Goal: Task Accomplishment & Management: Manage account settings

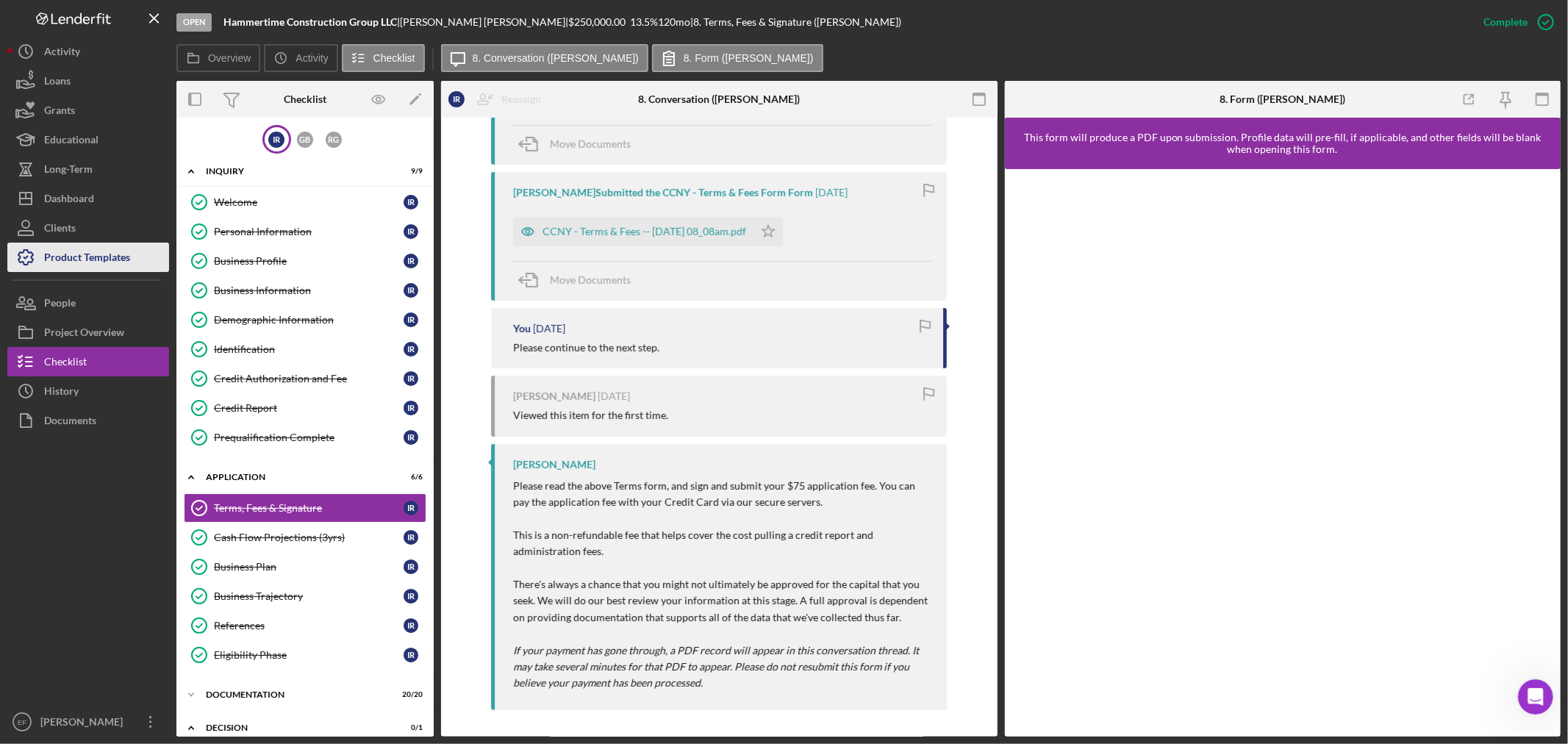
scroll to position [2, 0]
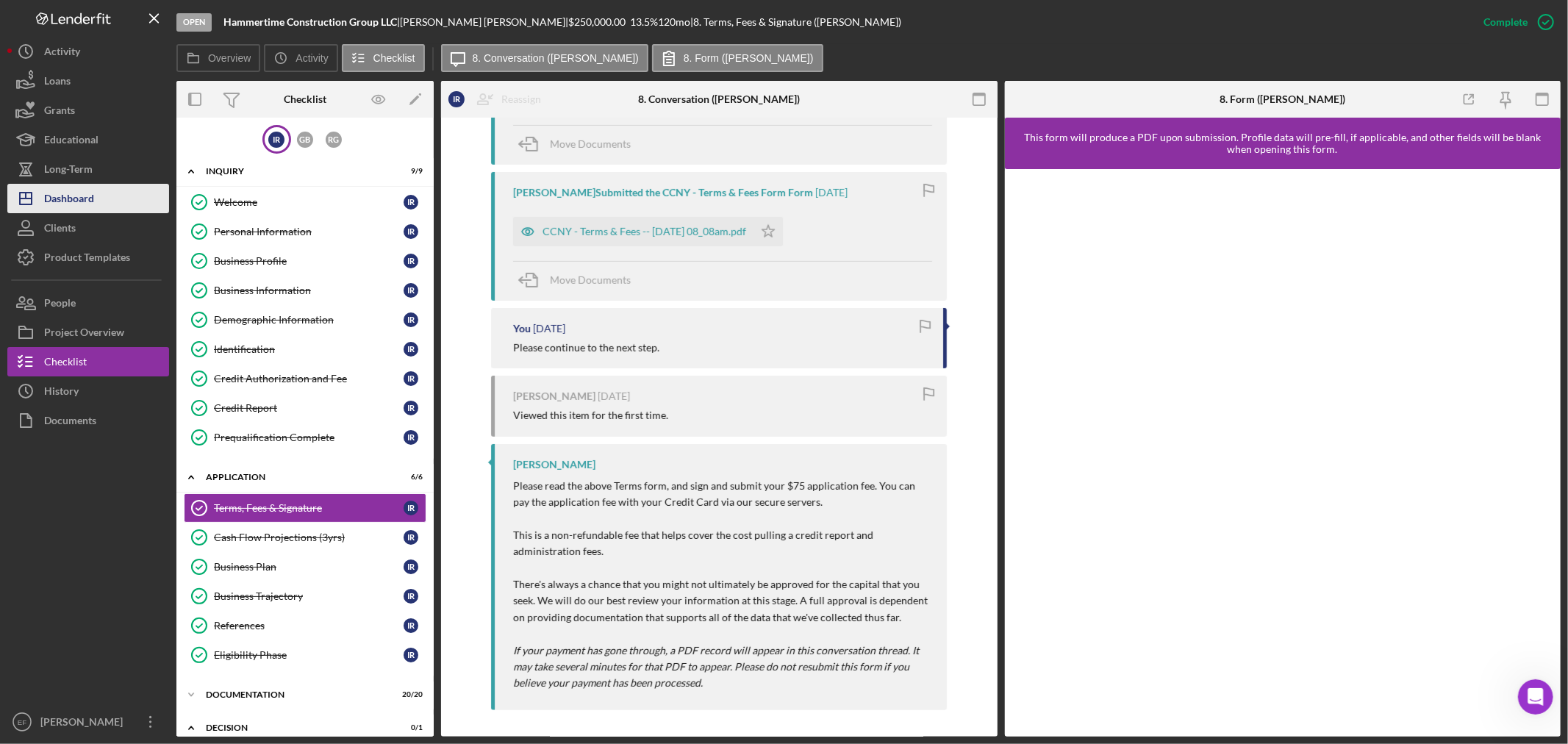
click at [63, 195] on div "Dashboard" at bounding box center [68, 201] width 50 height 33
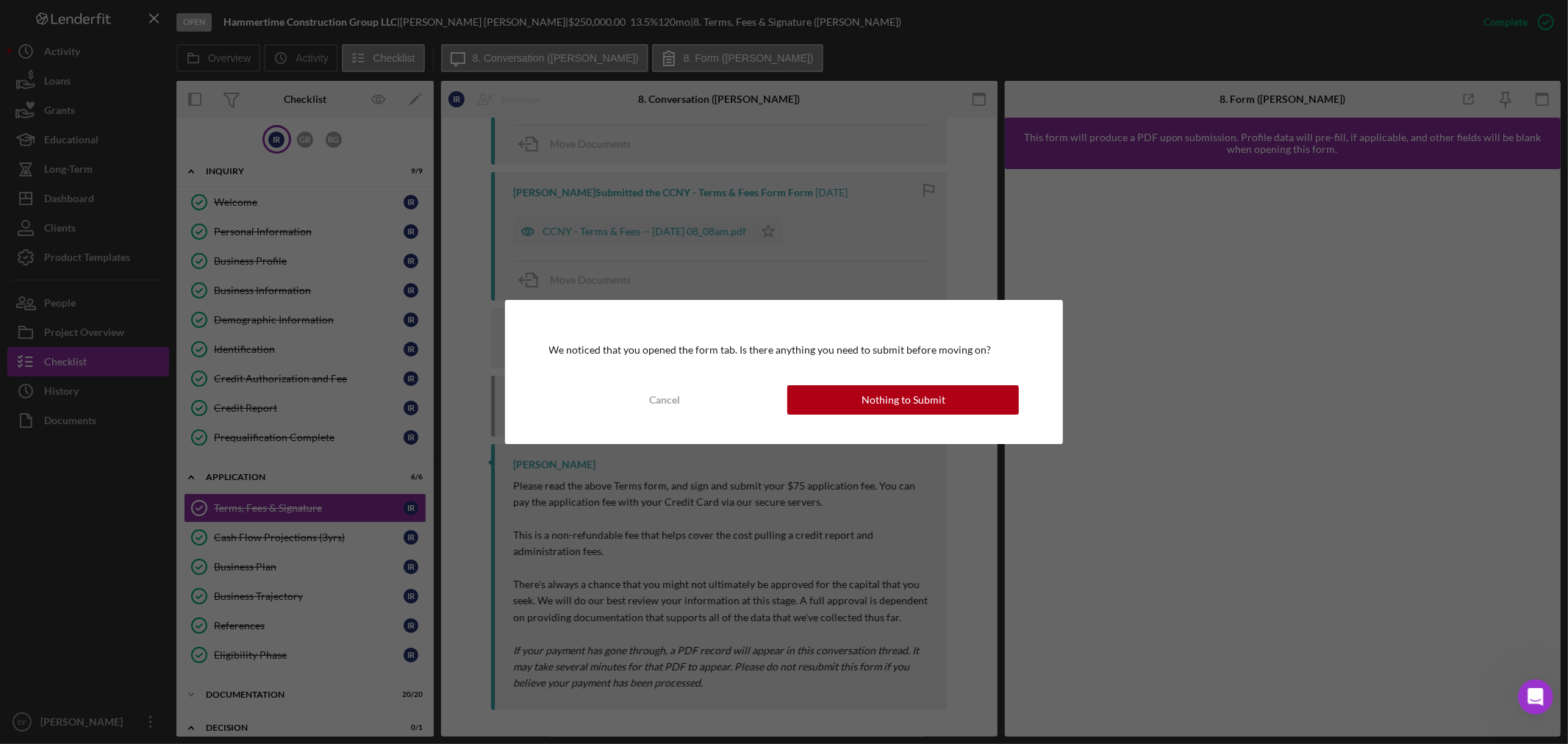
click at [845, 381] on div "We noticed that you opened the form tab. Is there anything you need to submit b…" at bounding box center [784, 372] width 559 height 144
click at [846, 392] on button "Nothing to Submit" at bounding box center [903, 400] width 232 height 29
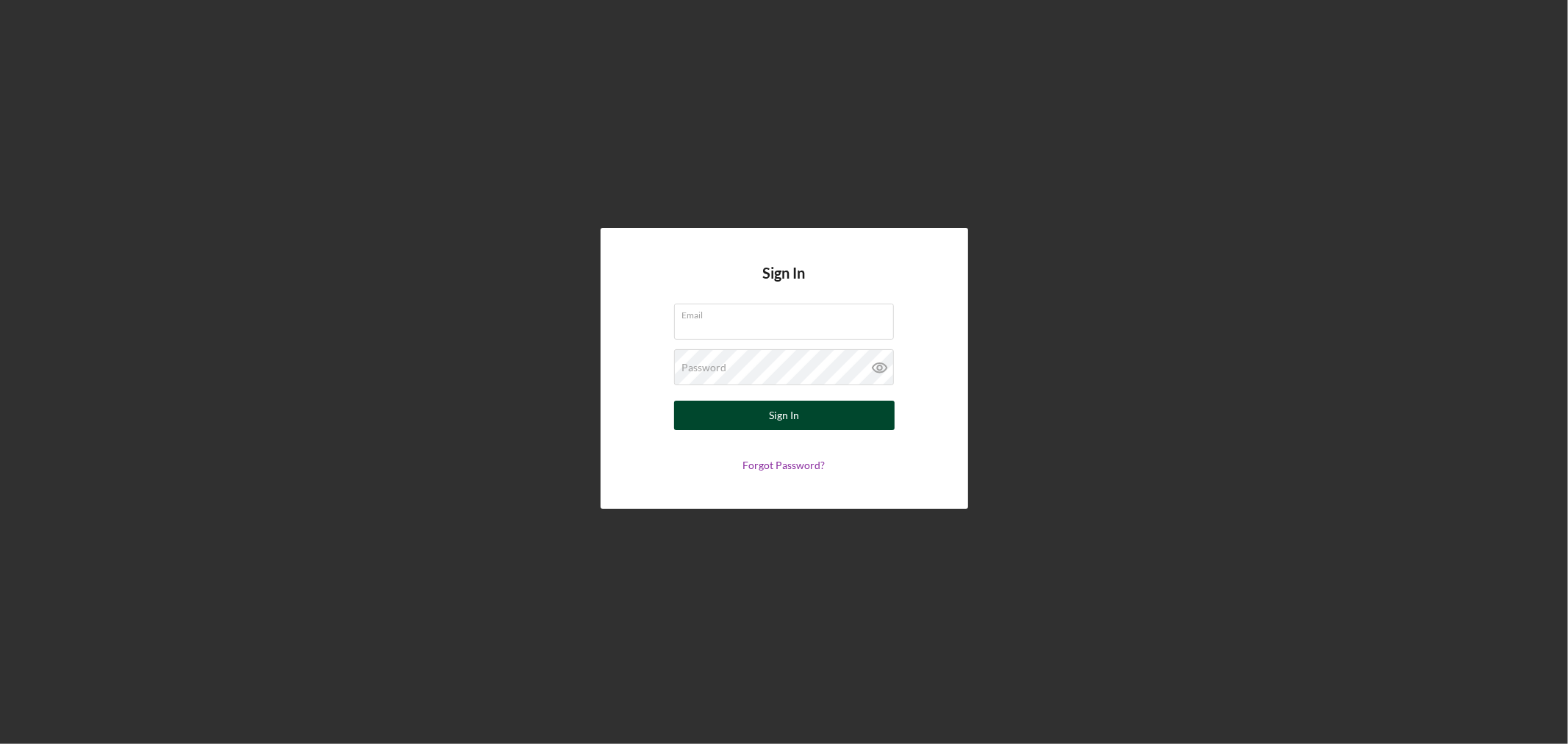
type input "[EMAIL_ADDRESS][DOMAIN_NAME]"
click at [791, 418] on div "Sign In" at bounding box center [783, 415] width 30 height 29
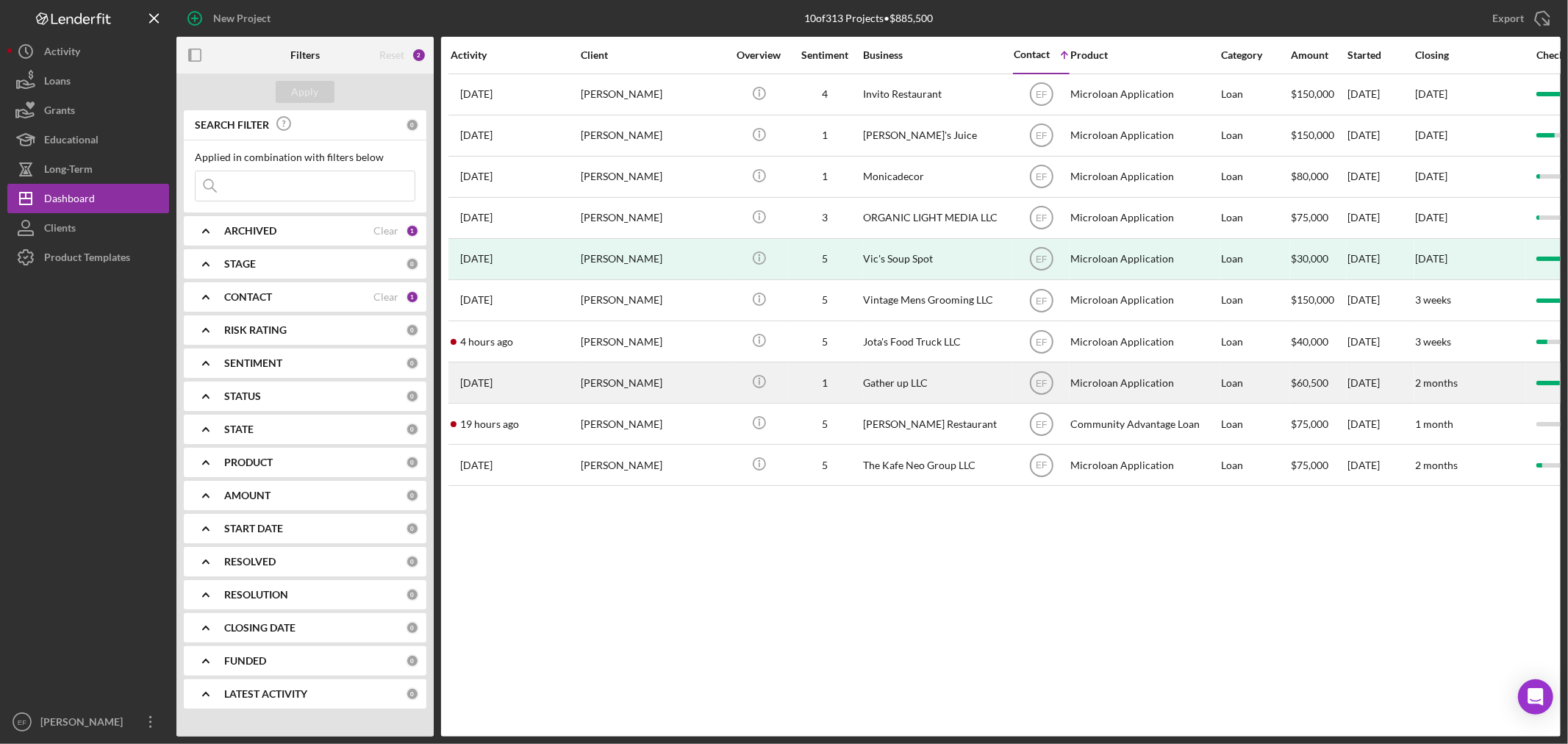
click at [953, 397] on div "Gather up LLC" at bounding box center [936, 382] width 147 height 39
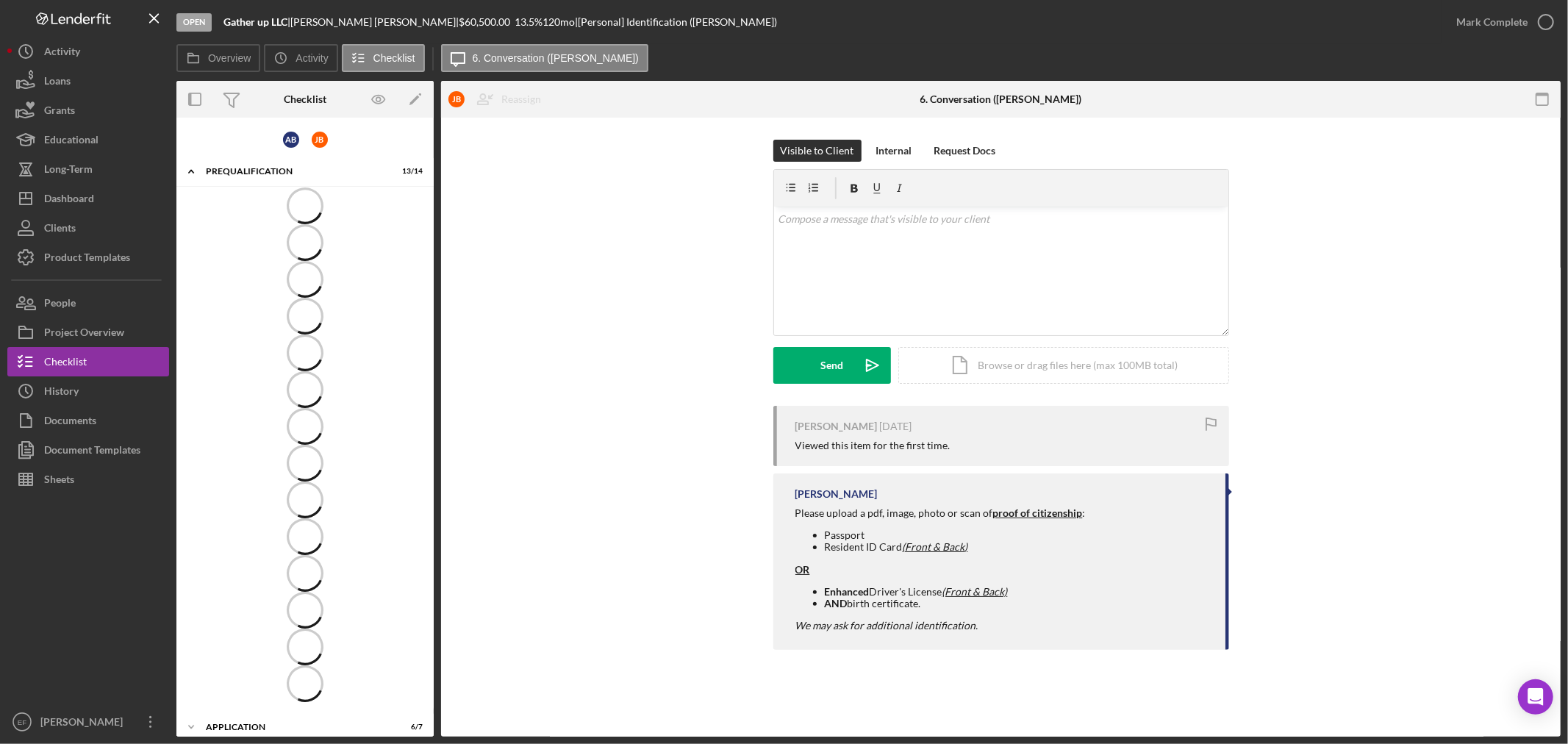
scroll to position [10, 0]
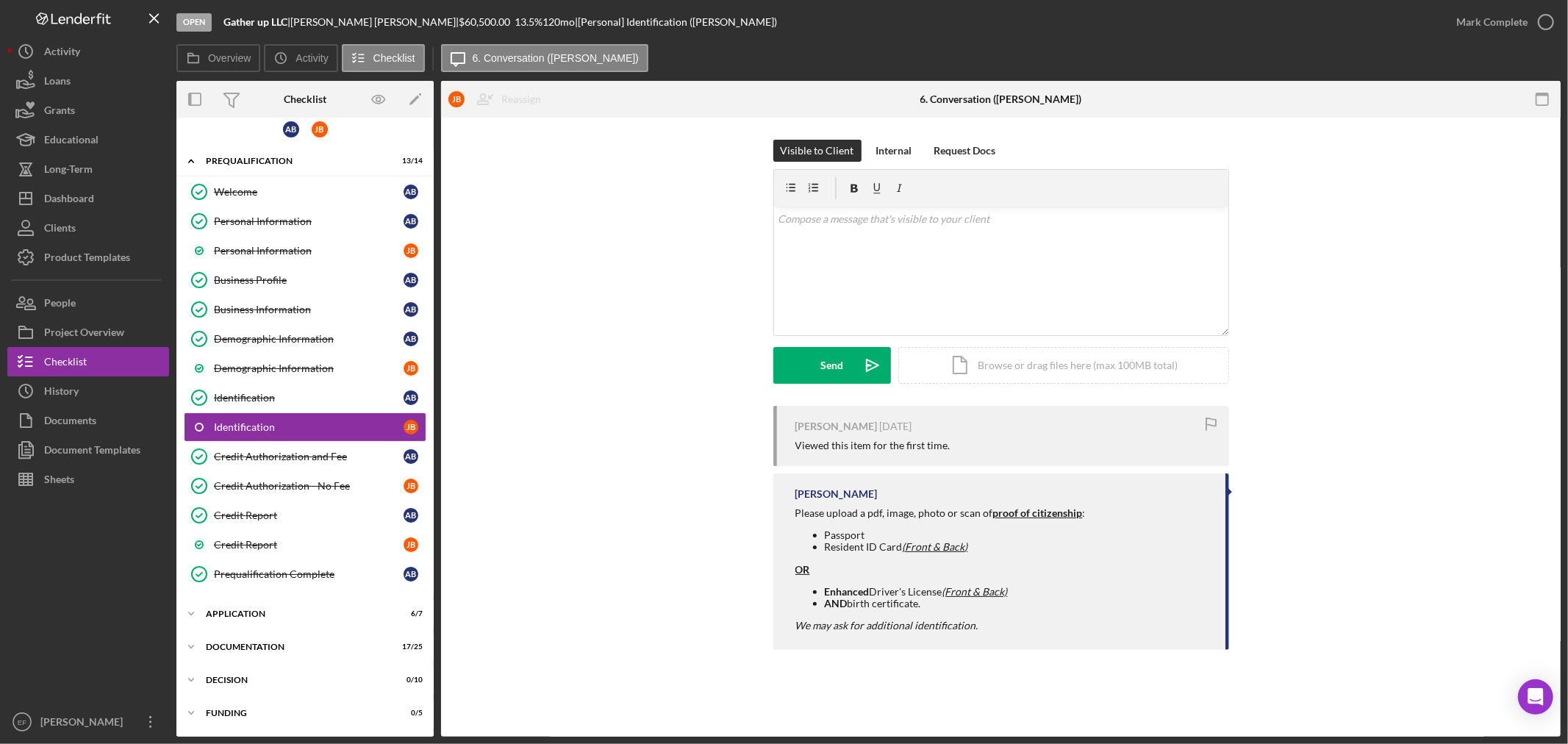
click at [503, 211] on div "Visible to Client Internal Request Docs v Color teal Color pink Remove color Ad…" at bounding box center [1001, 273] width 1076 height 266
click at [257, 615] on div "Application" at bounding box center [311, 614] width 210 height 9
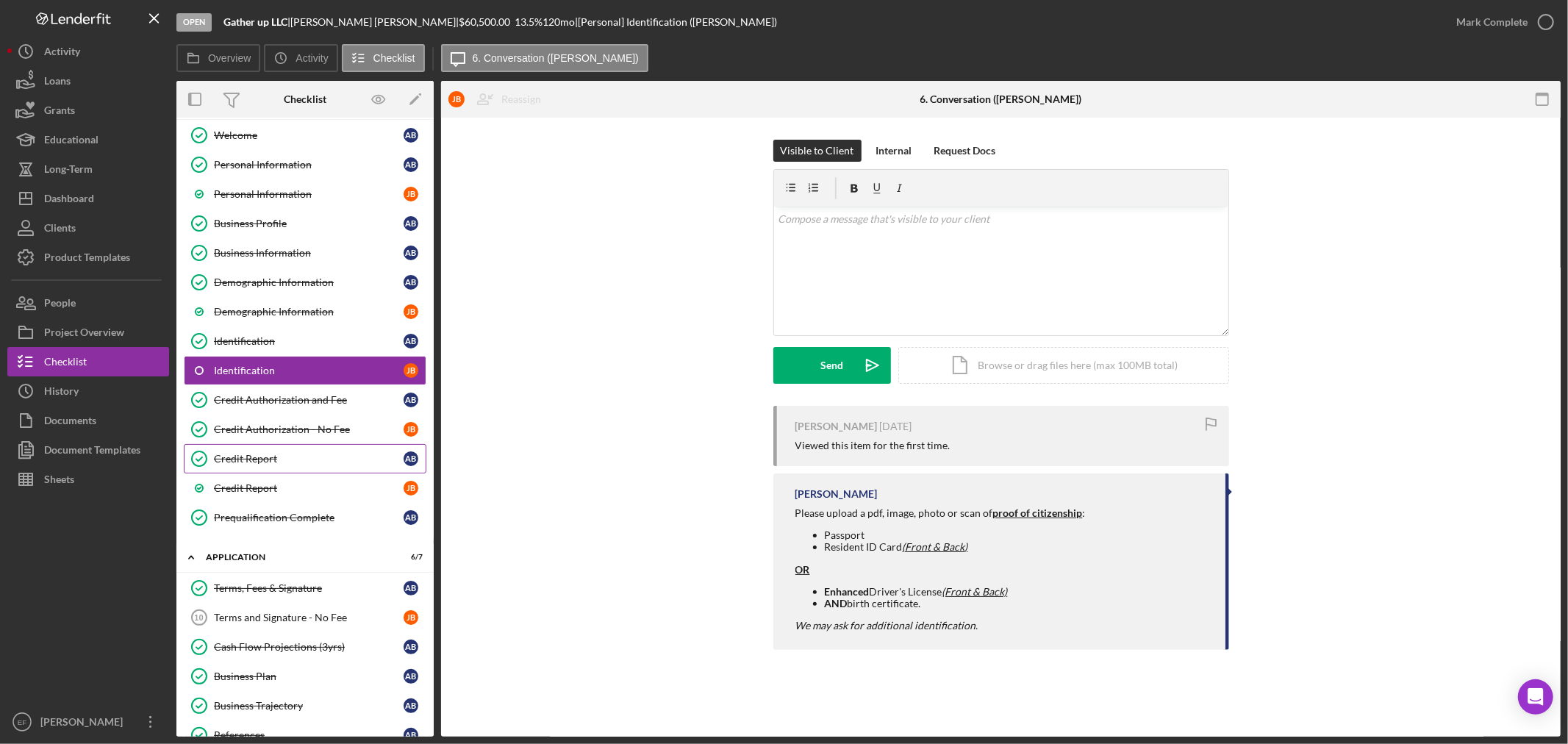
scroll to position [92, 0]
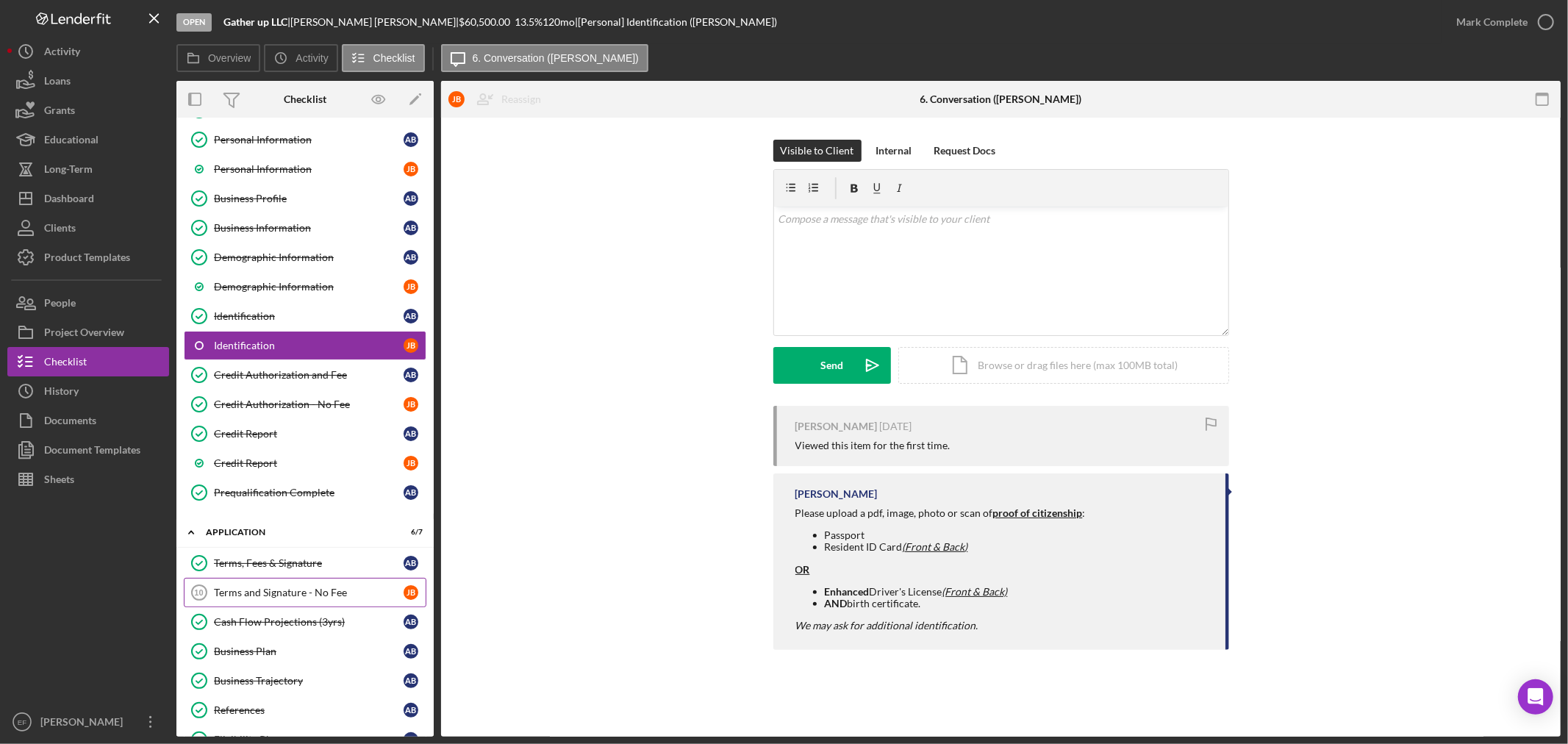
click at [249, 584] on link "Terms and Signature - No Fee 10 Terms and Signature - No Fee [PERSON_NAME]" at bounding box center [305, 593] width 242 height 29
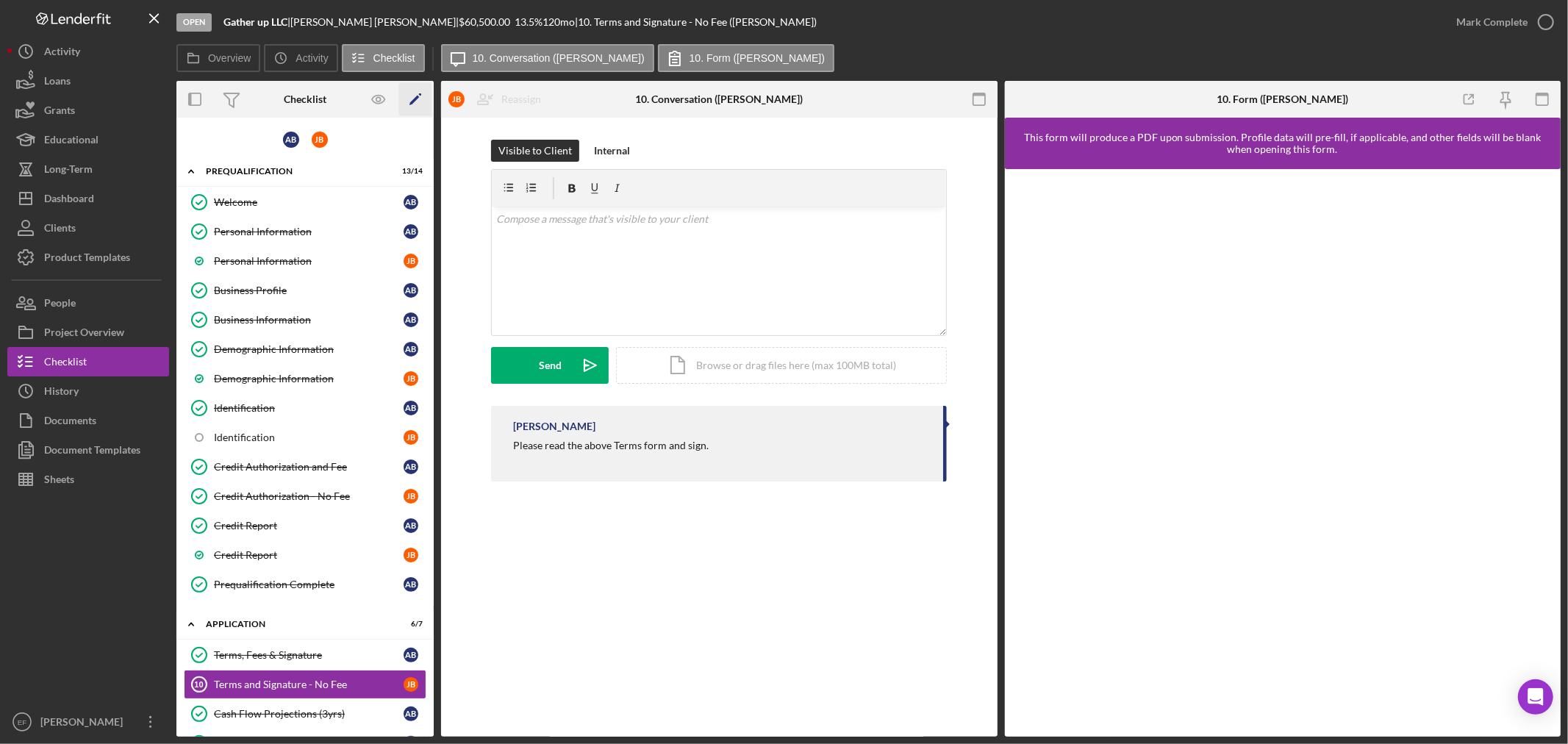
click at [410, 99] on icon "Icon/Edit" at bounding box center [416, 99] width 33 height 33
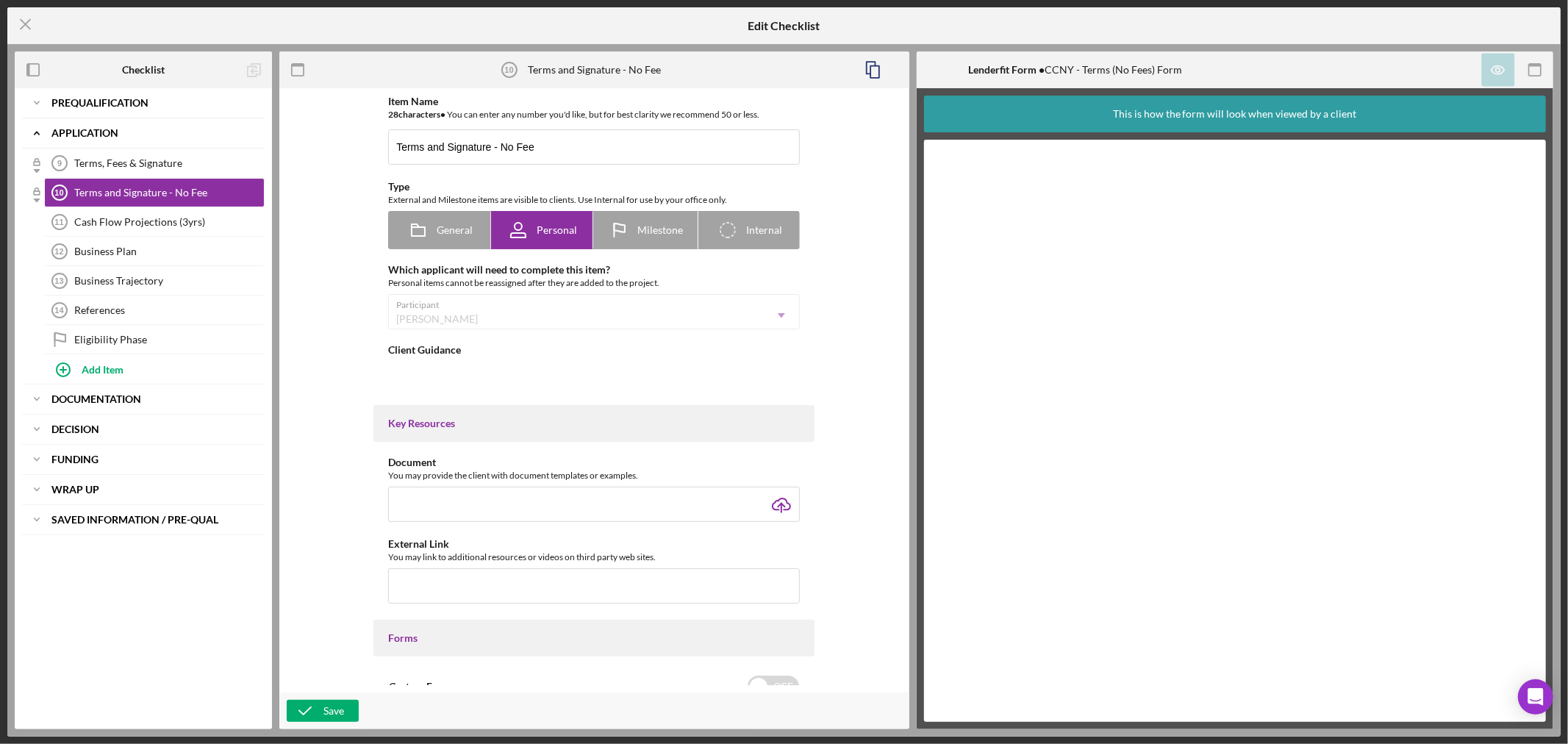
type textarea "<div>Please read the above Terms form and sign.<br><br></div>"
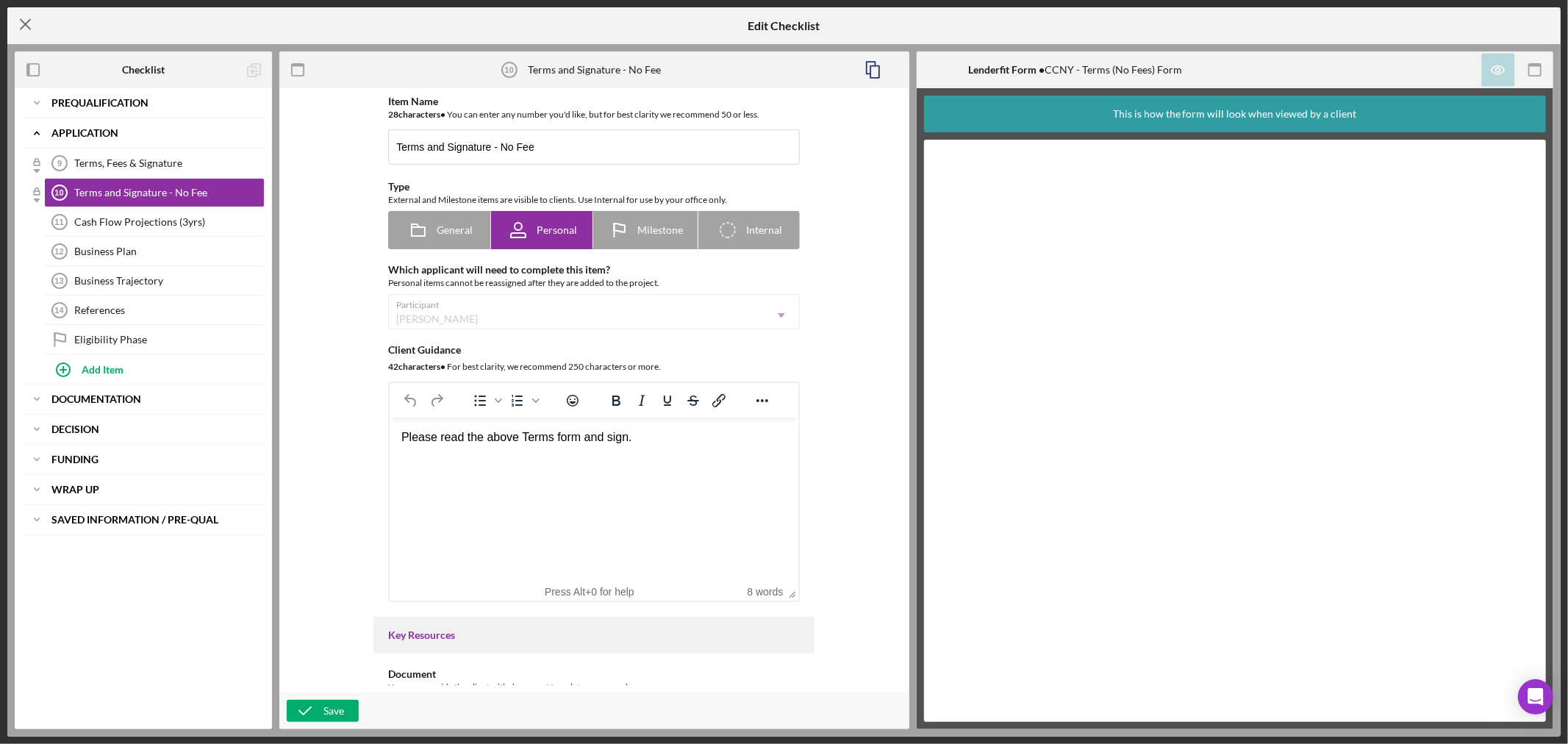
click at [23, 17] on icon "Icon/Menu Close" at bounding box center [26, 24] width 36 height 36
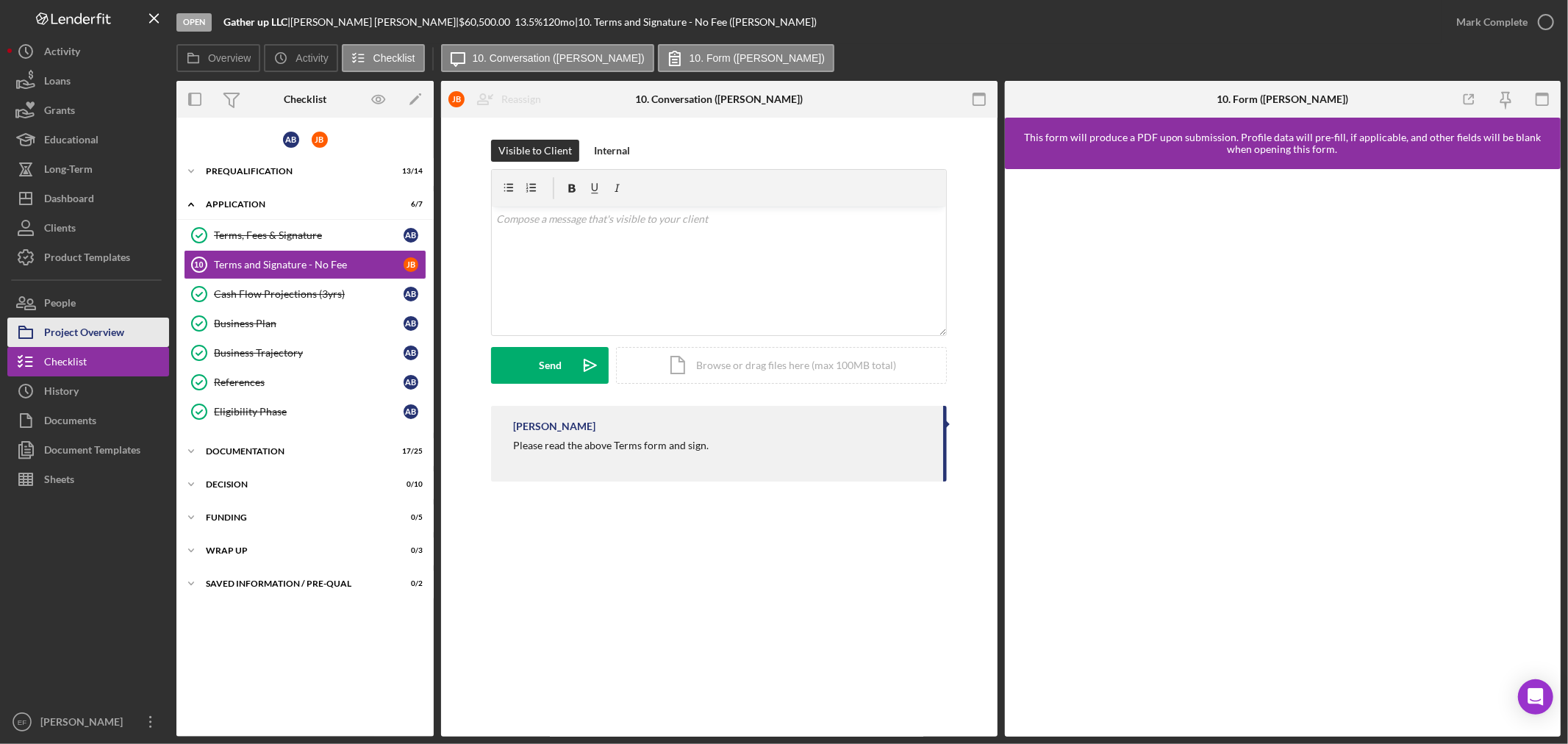
click at [105, 325] on div "Project Overview" at bounding box center [84, 334] width 80 height 33
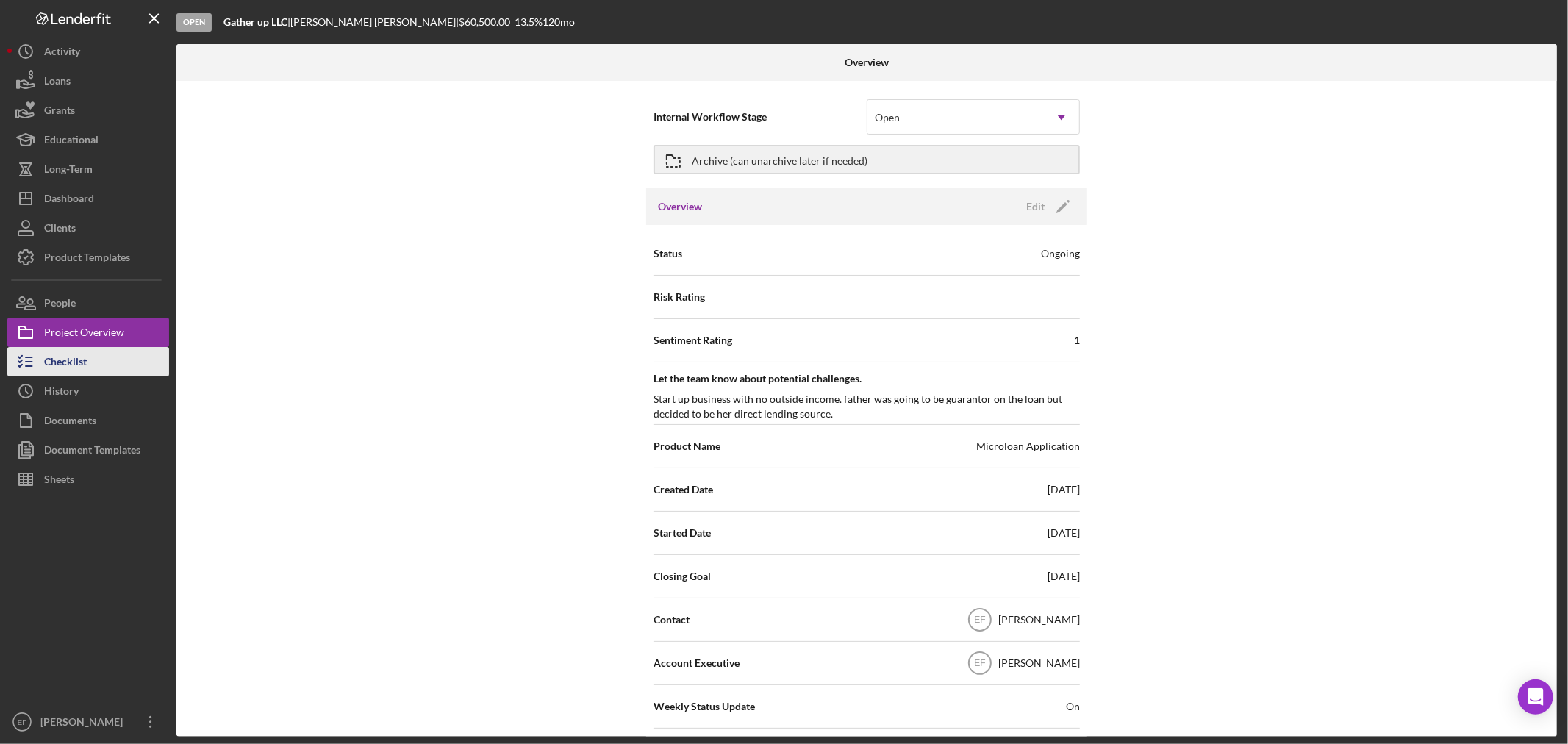
click at [75, 367] on div "Checklist" at bounding box center [65, 364] width 43 height 33
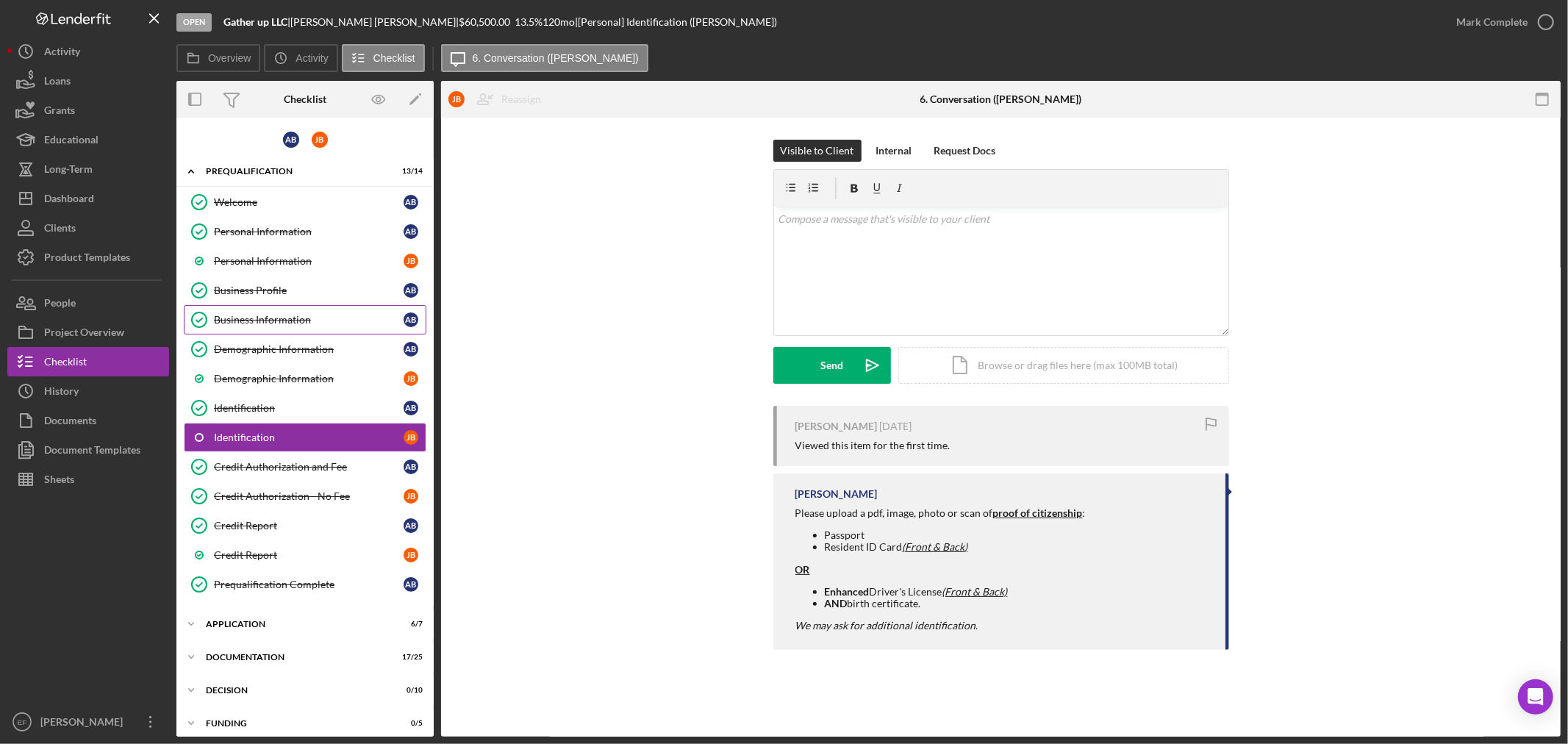
scroll to position [10, 0]
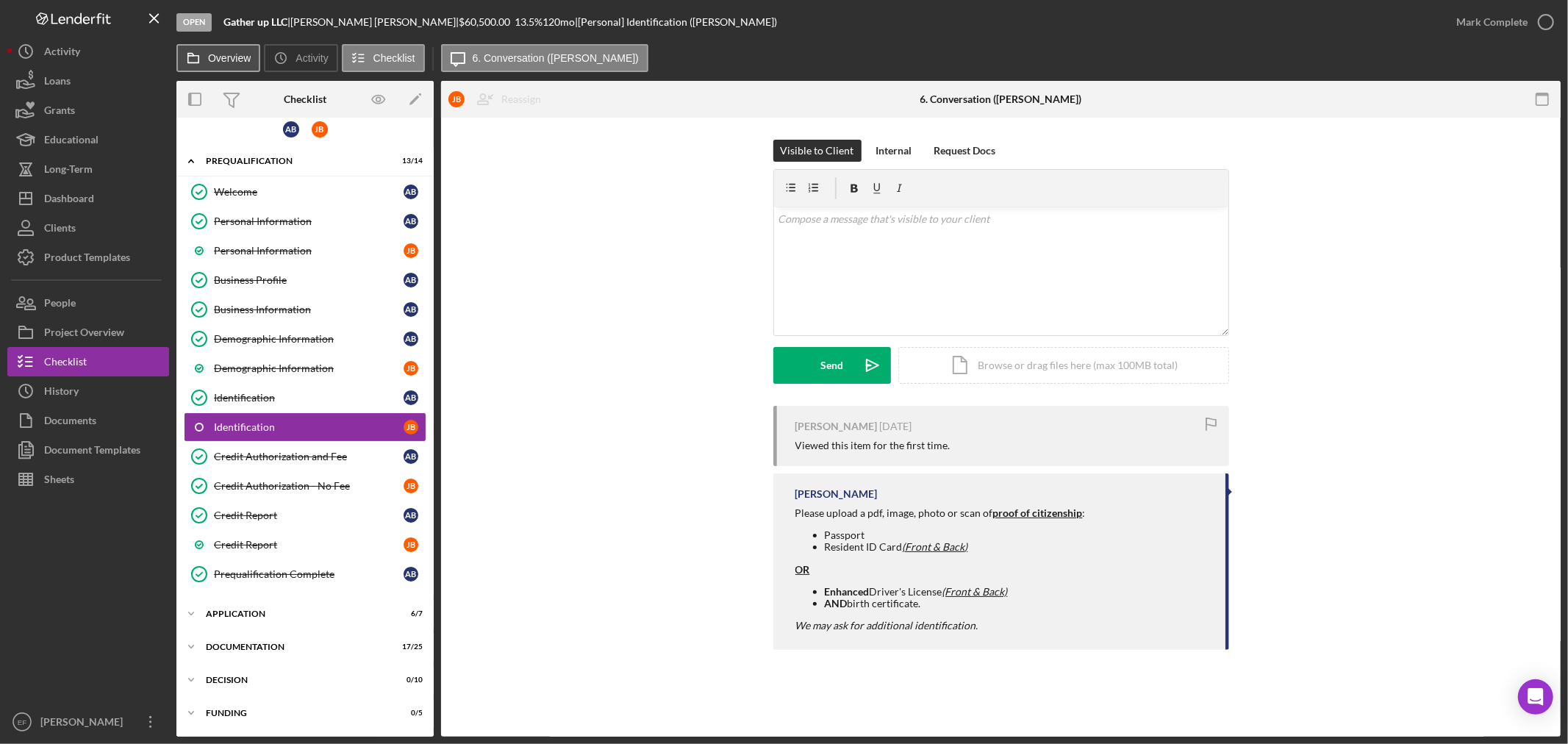
click at [244, 55] on label "Overview" at bounding box center [229, 57] width 43 height 12
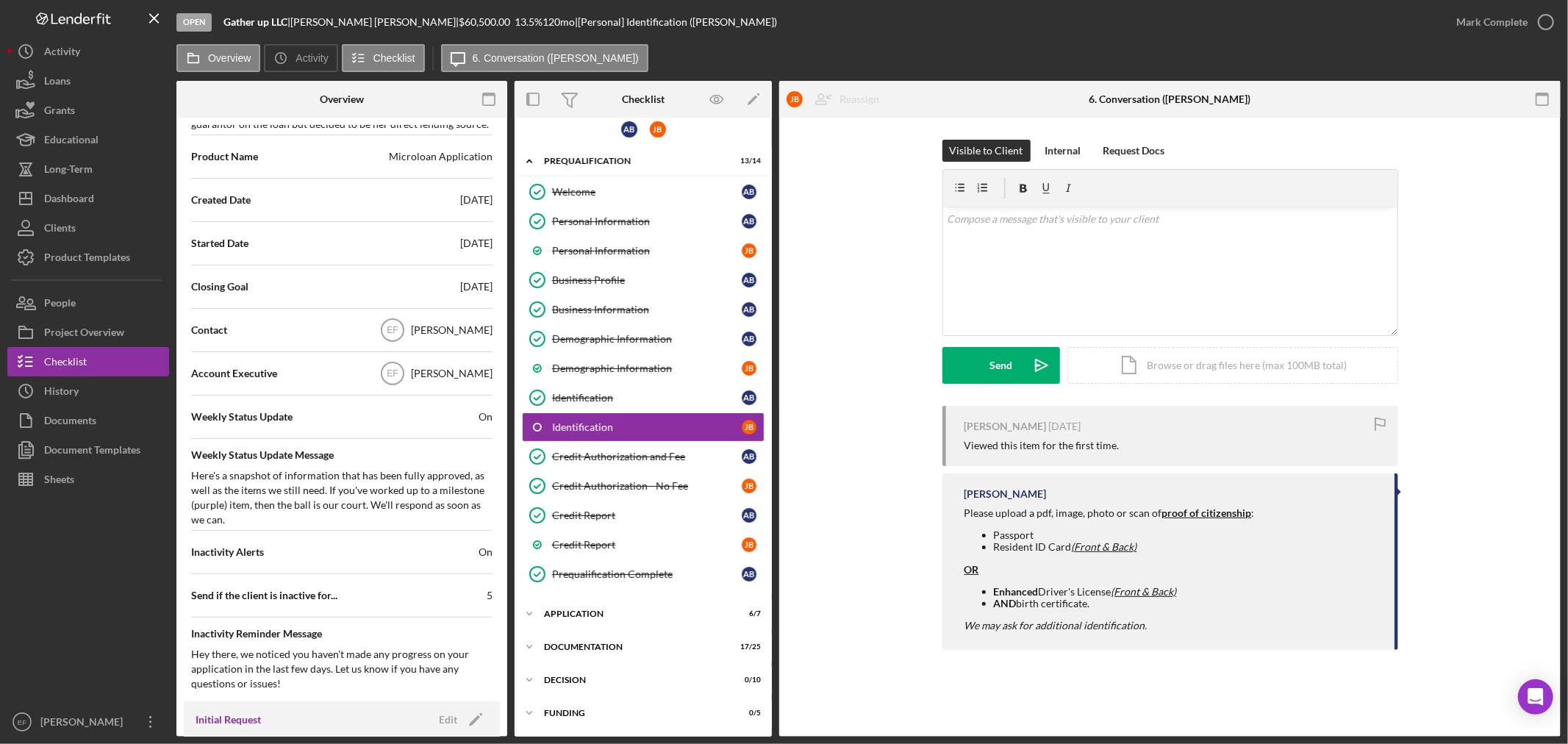
scroll to position [490, 0]
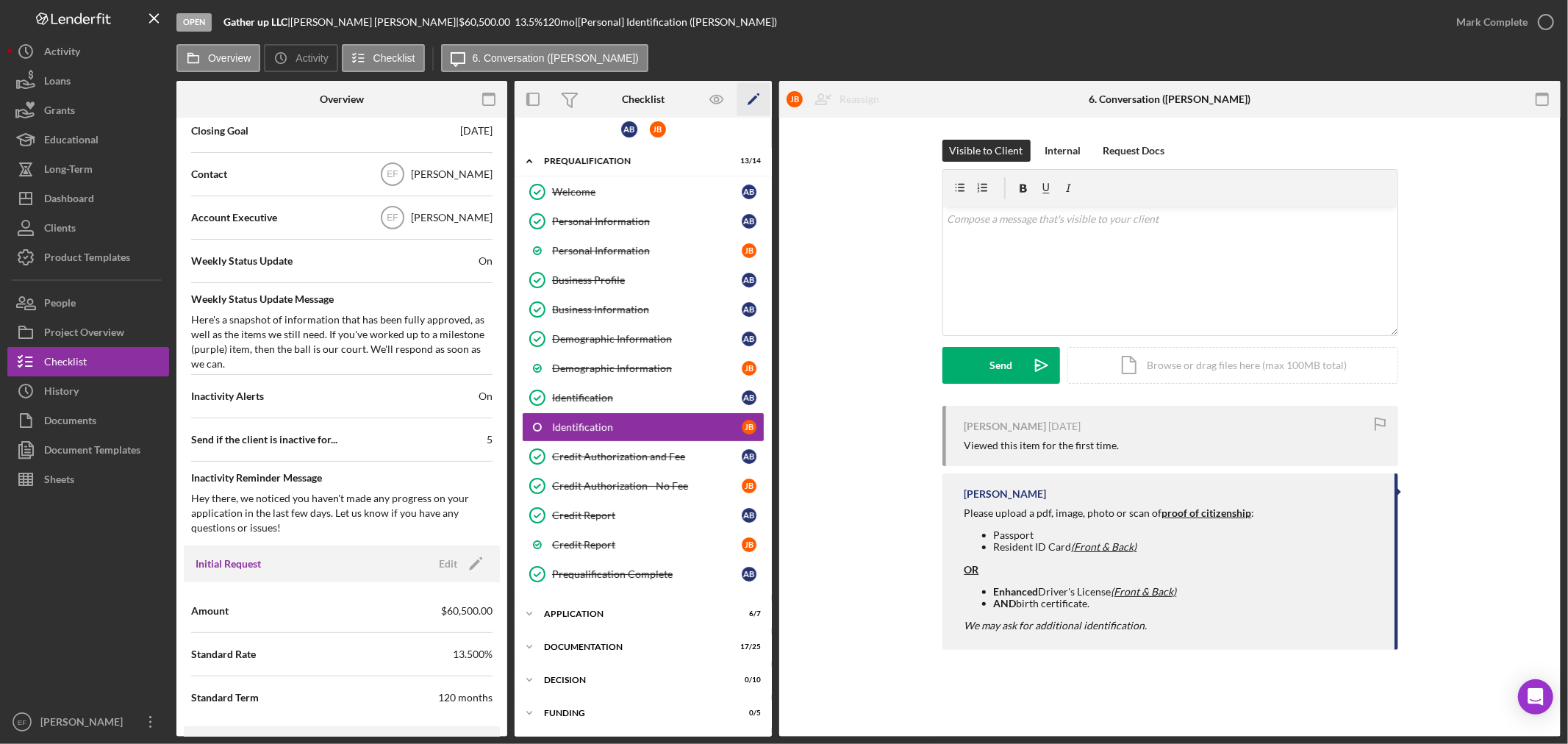
click at [762, 100] on icon "Icon/Edit" at bounding box center [754, 99] width 33 height 33
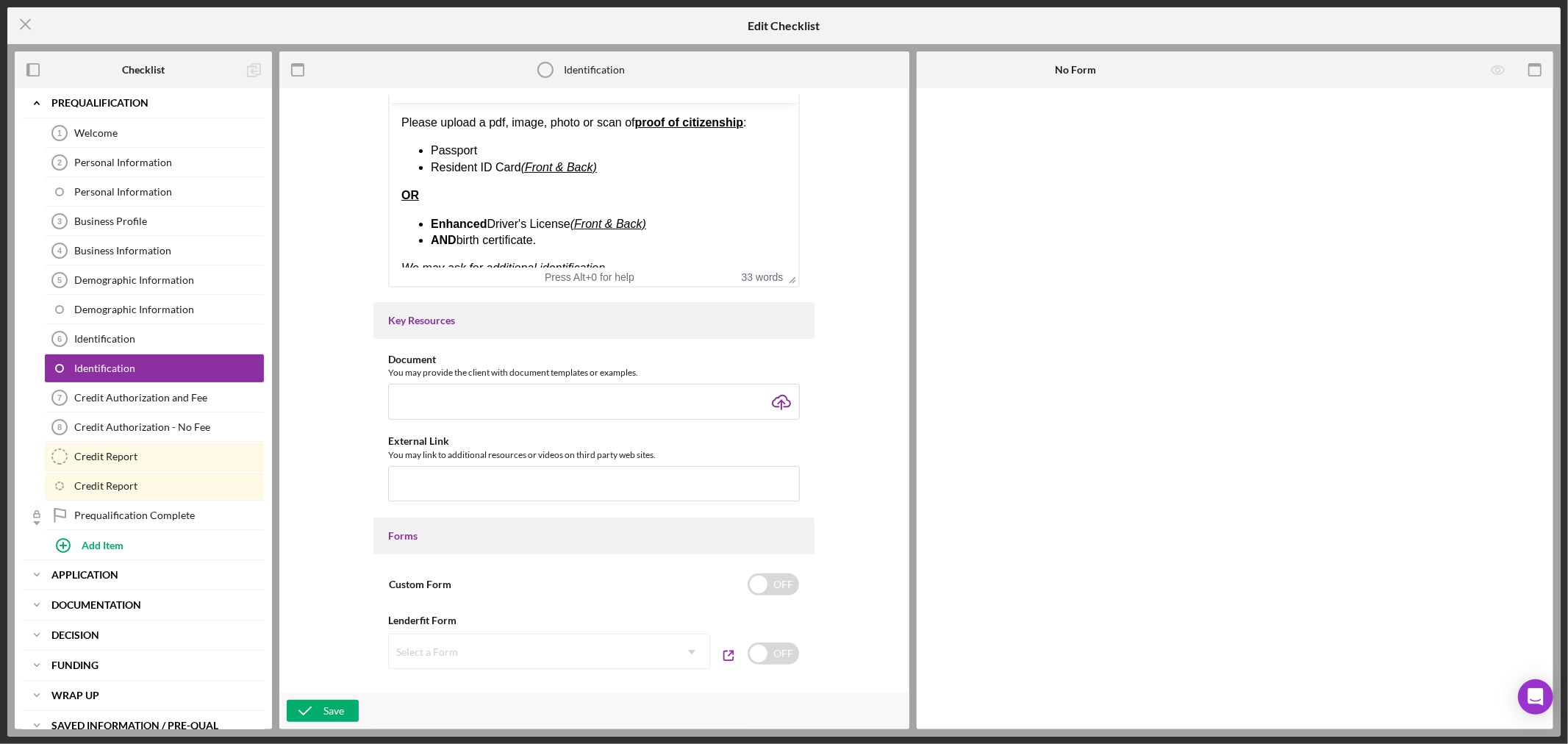
scroll to position [326, 0]
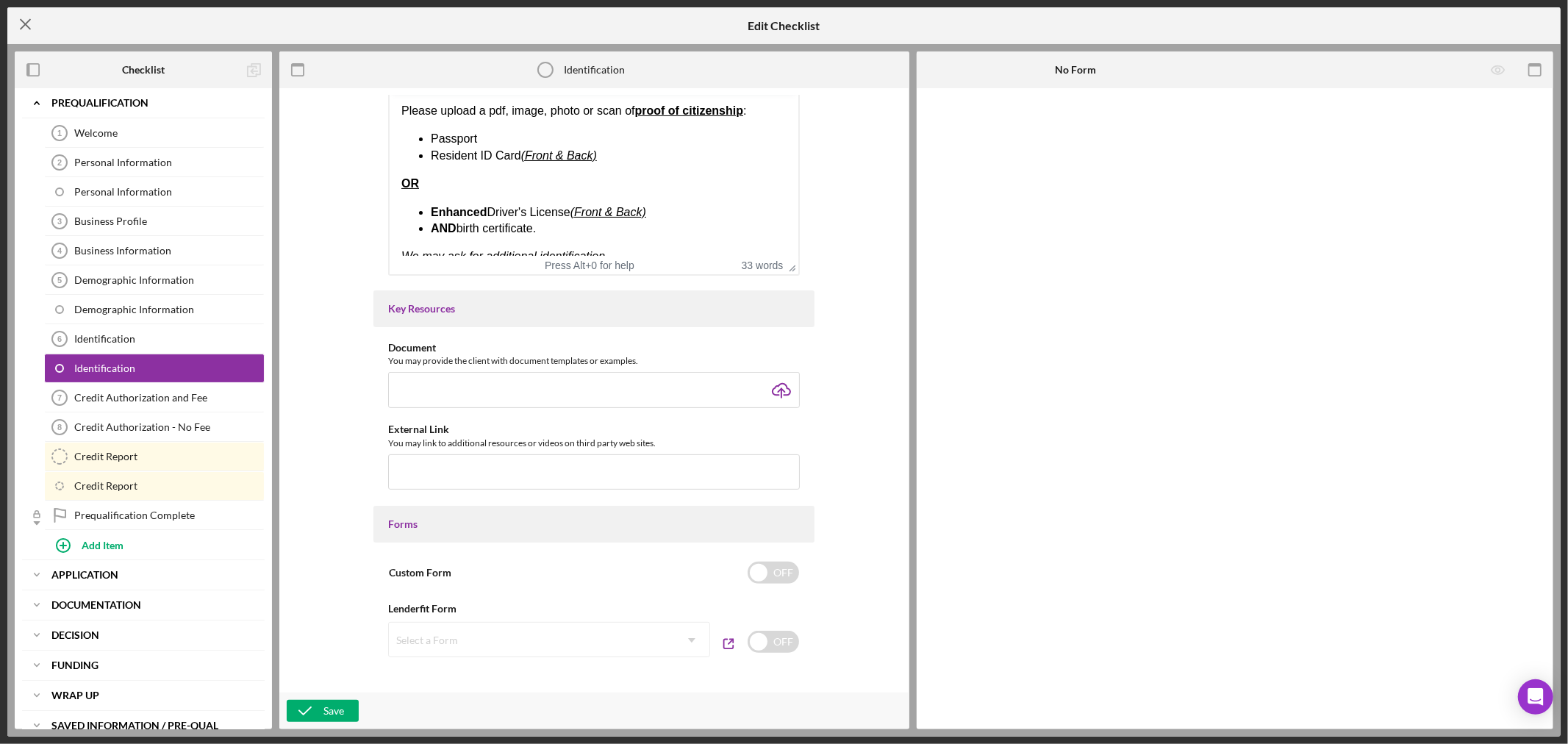
click at [17, 21] on icon "Icon/Menu Close" at bounding box center [26, 24] width 36 height 36
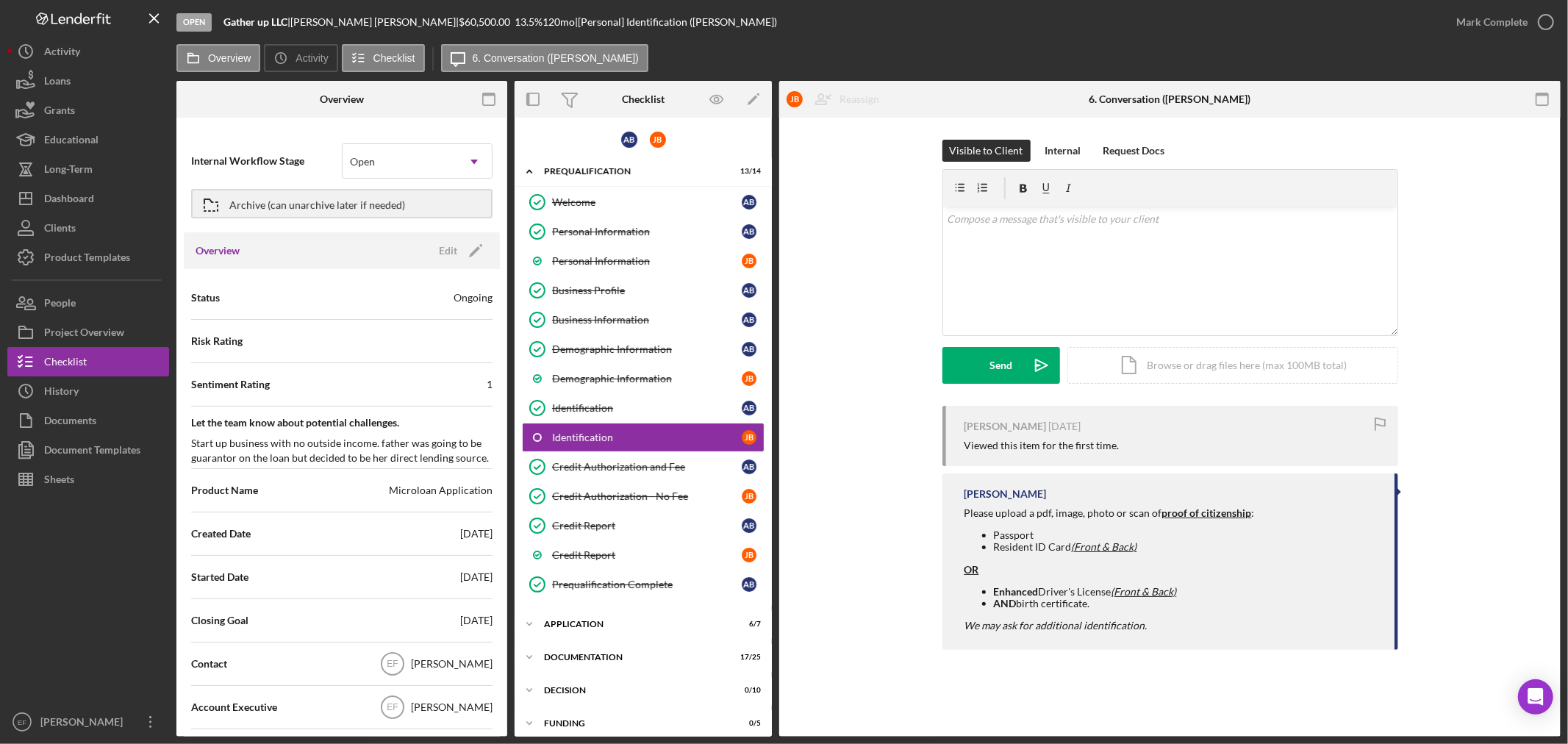
scroll to position [10, 0]
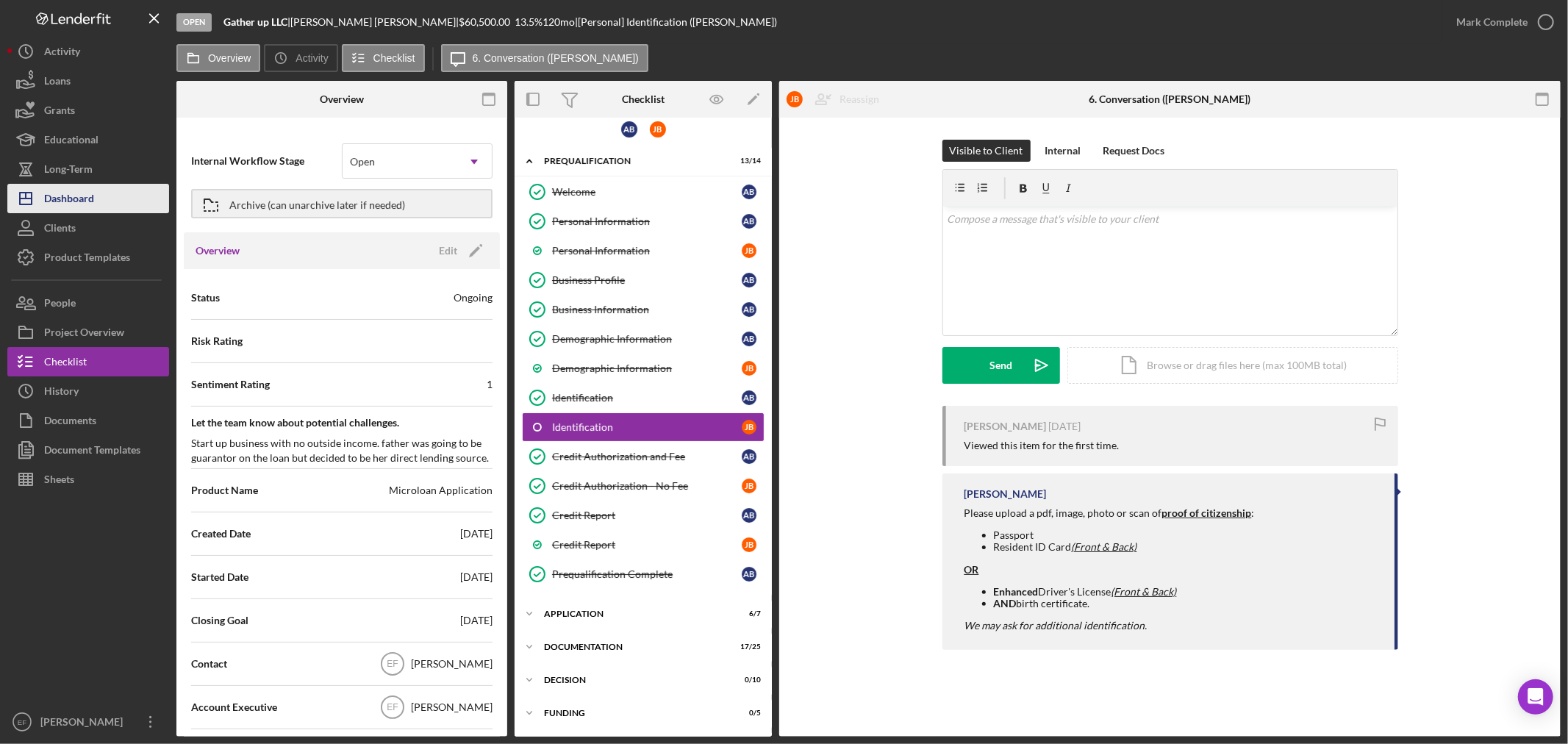
click at [85, 200] on div "Dashboard" at bounding box center [68, 201] width 50 height 33
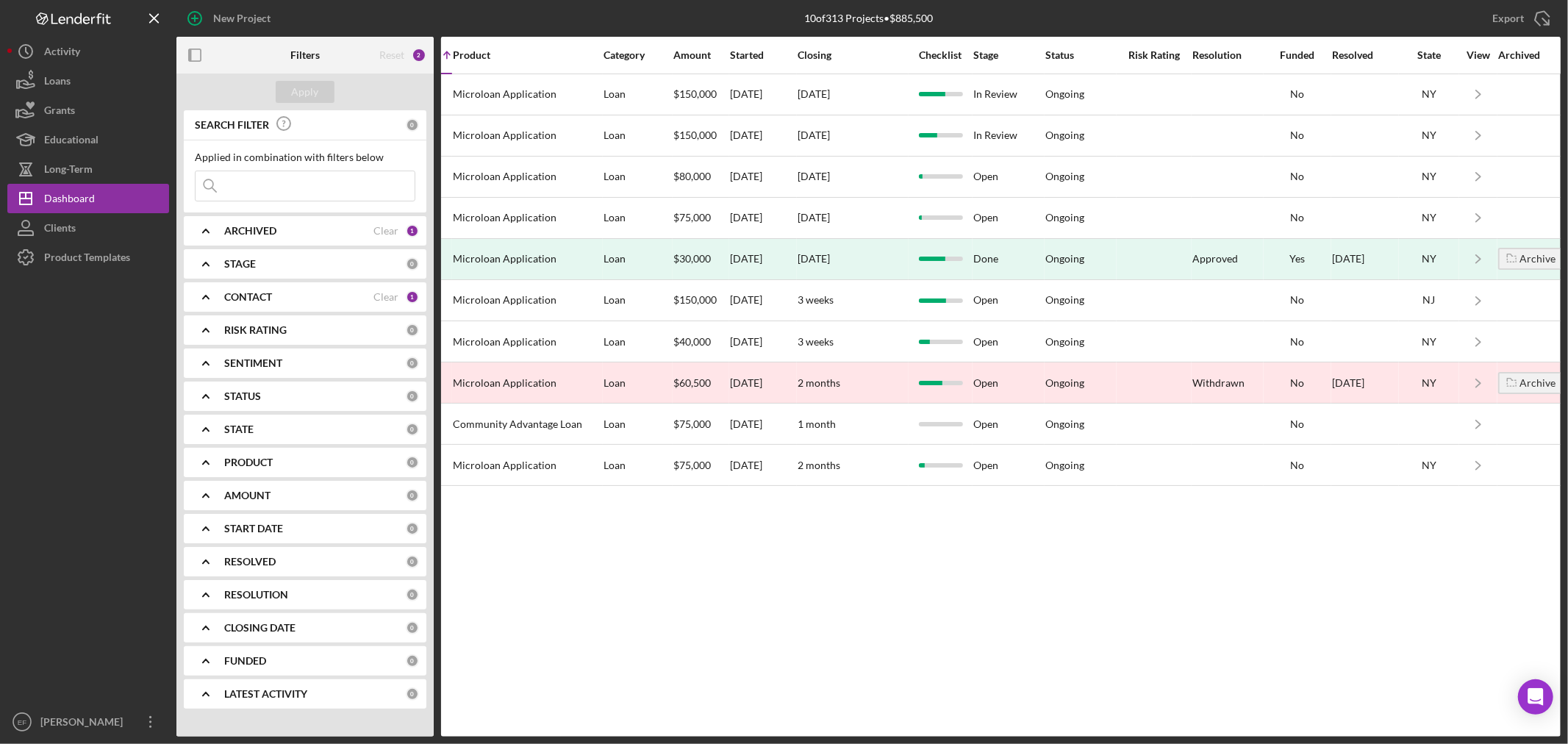
scroll to position [0, 636]
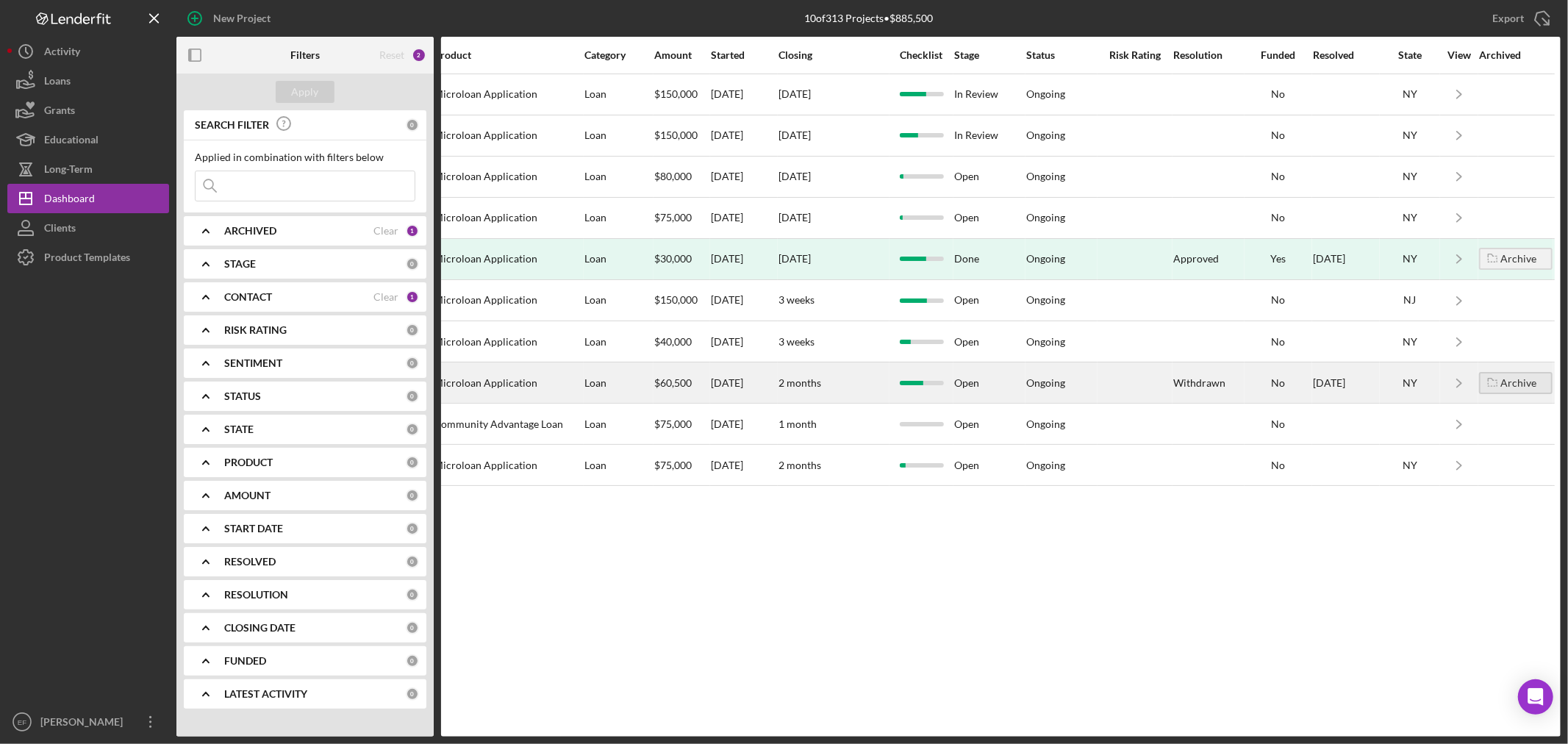
click at [1511, 389] on div "Archive" at bounding box center [1519, 383] width 36 height 22
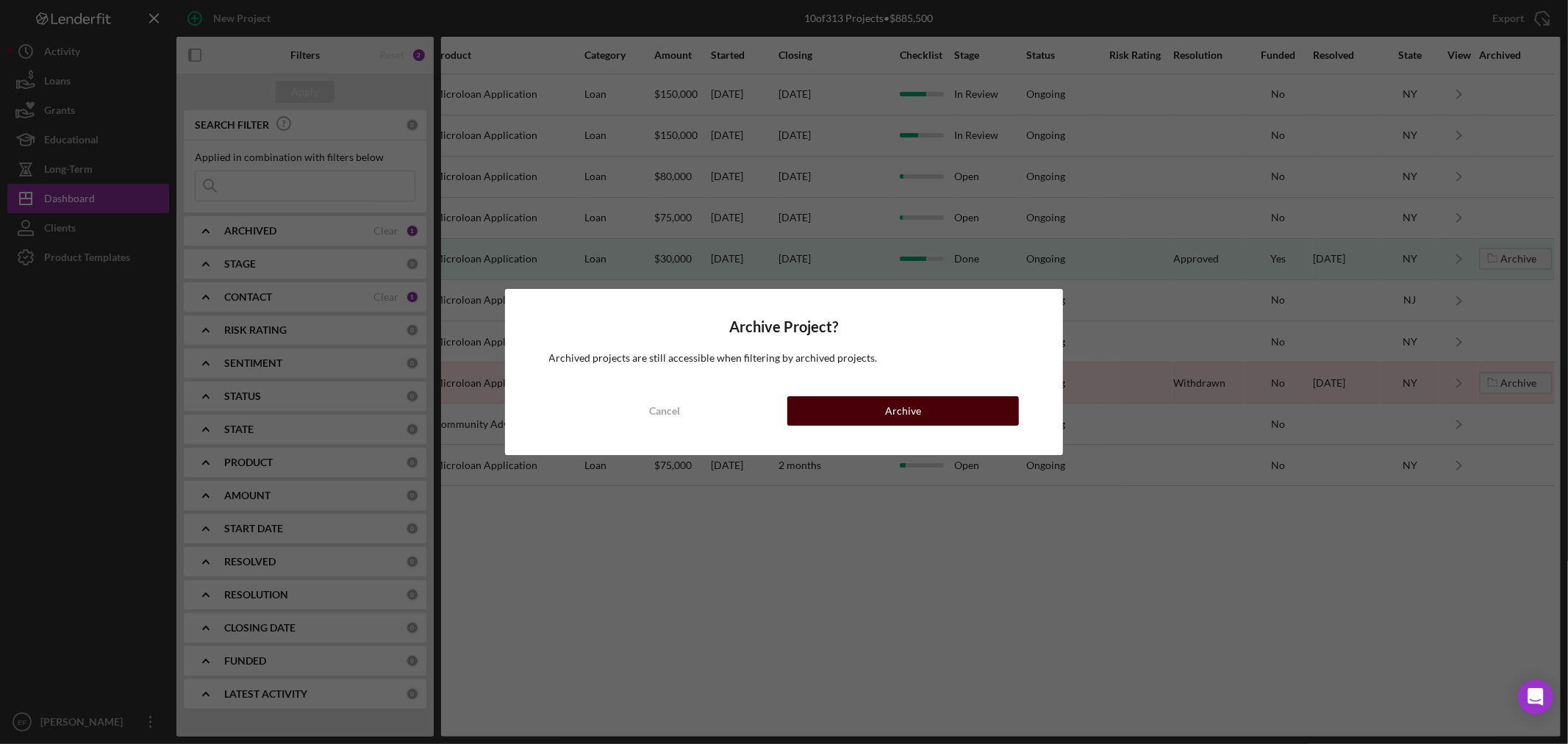
click at [917, 412] on div "Archive" at bounding box center [903, 411] width 36 height 29
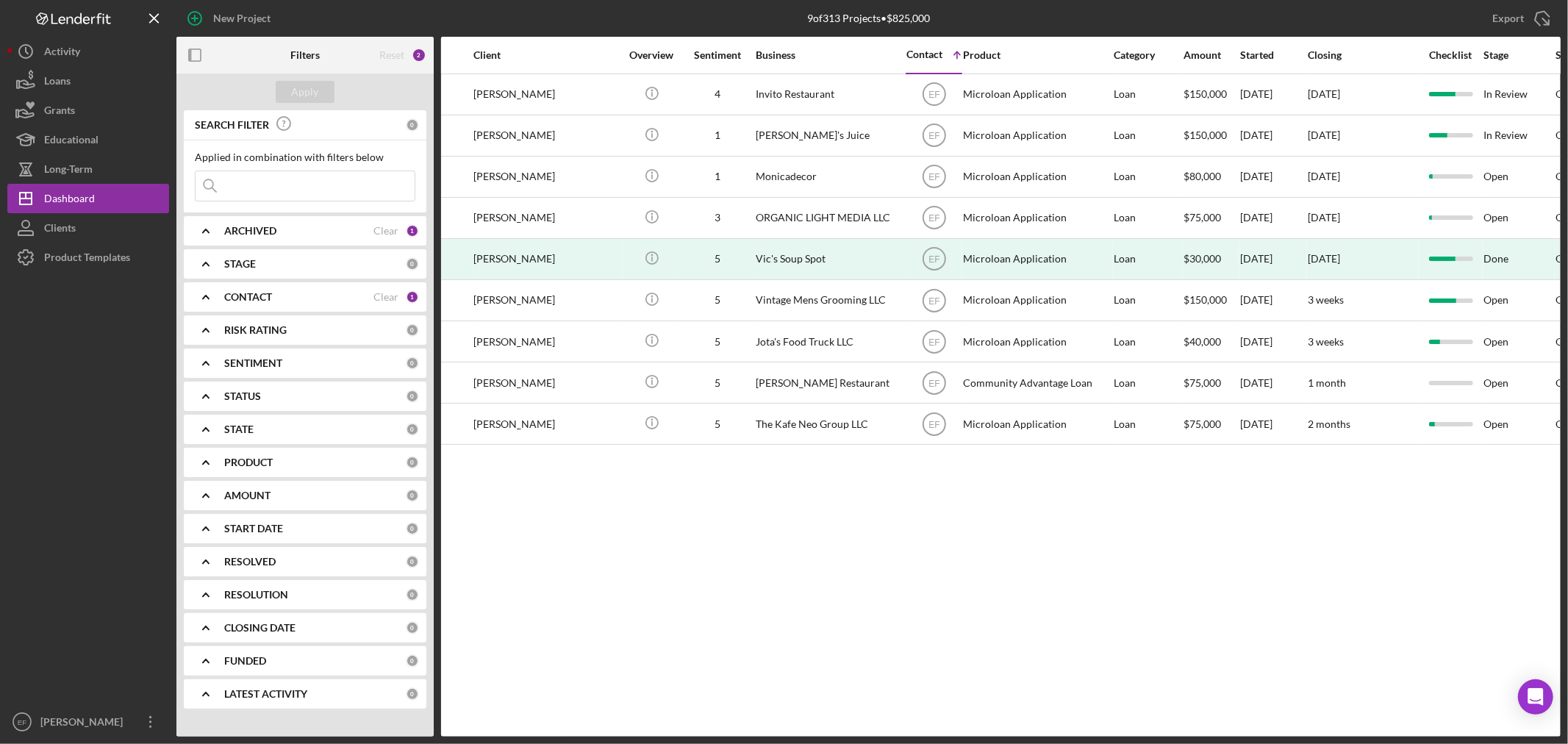
scroll to position [0, 0]
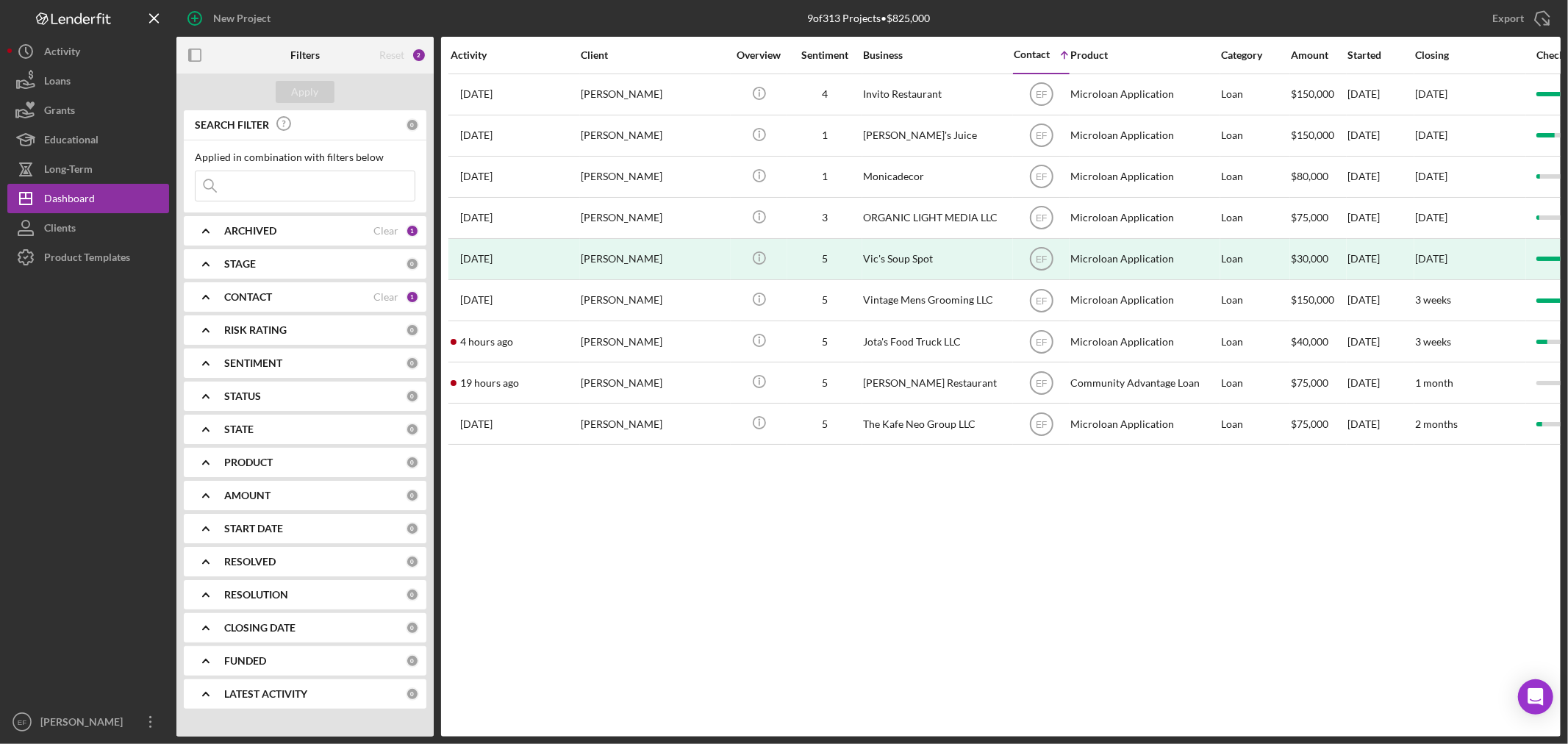
click at [706, 525] on div "Activity Client Overview Sentiment Business Contact Icon/Table Sort Arrow Produ…" at bounding box center [1001, 387] width 1119 height 700
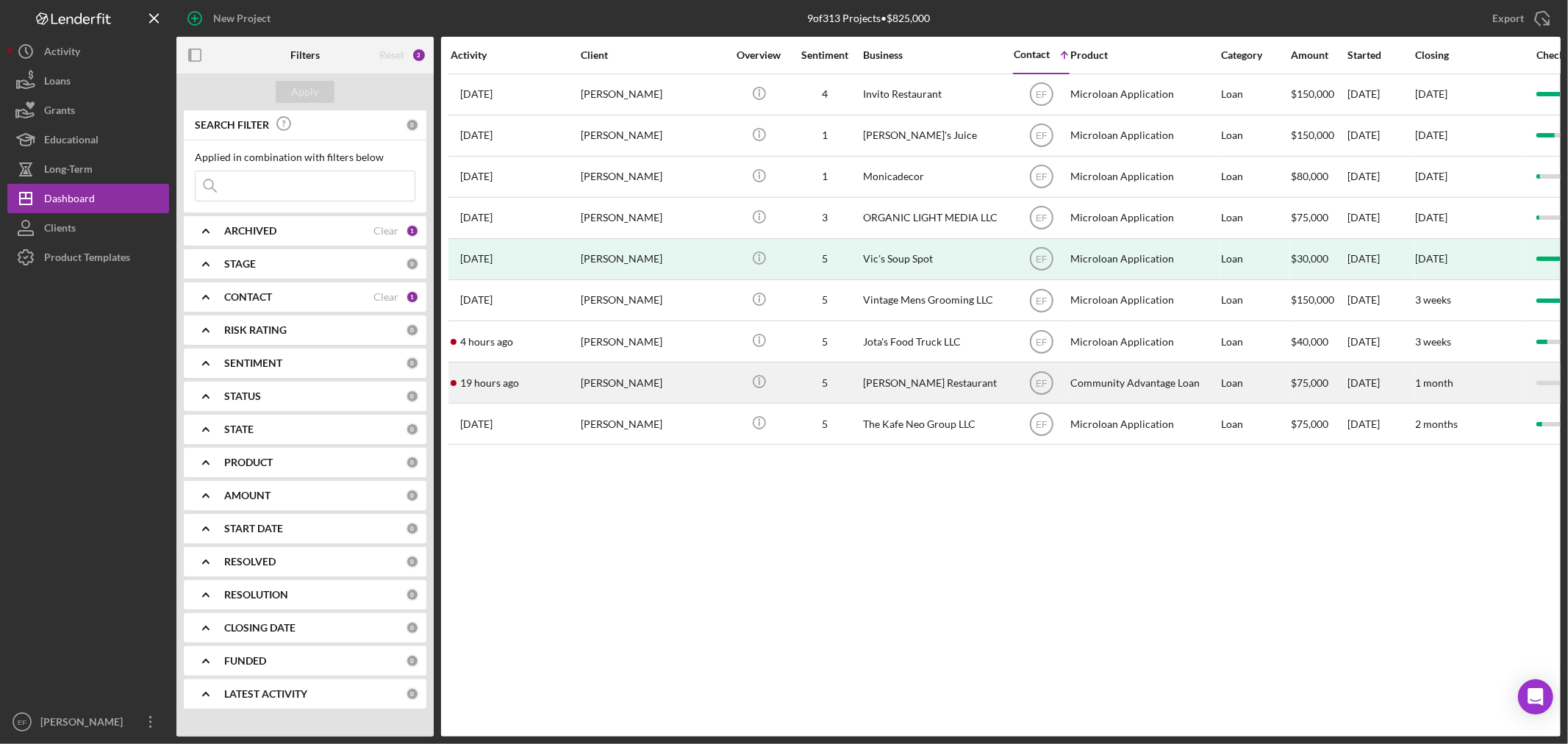
click at [608, 387] on div "[PERSON_NAME]" at bounding box center [654, 382] width 147 height 39
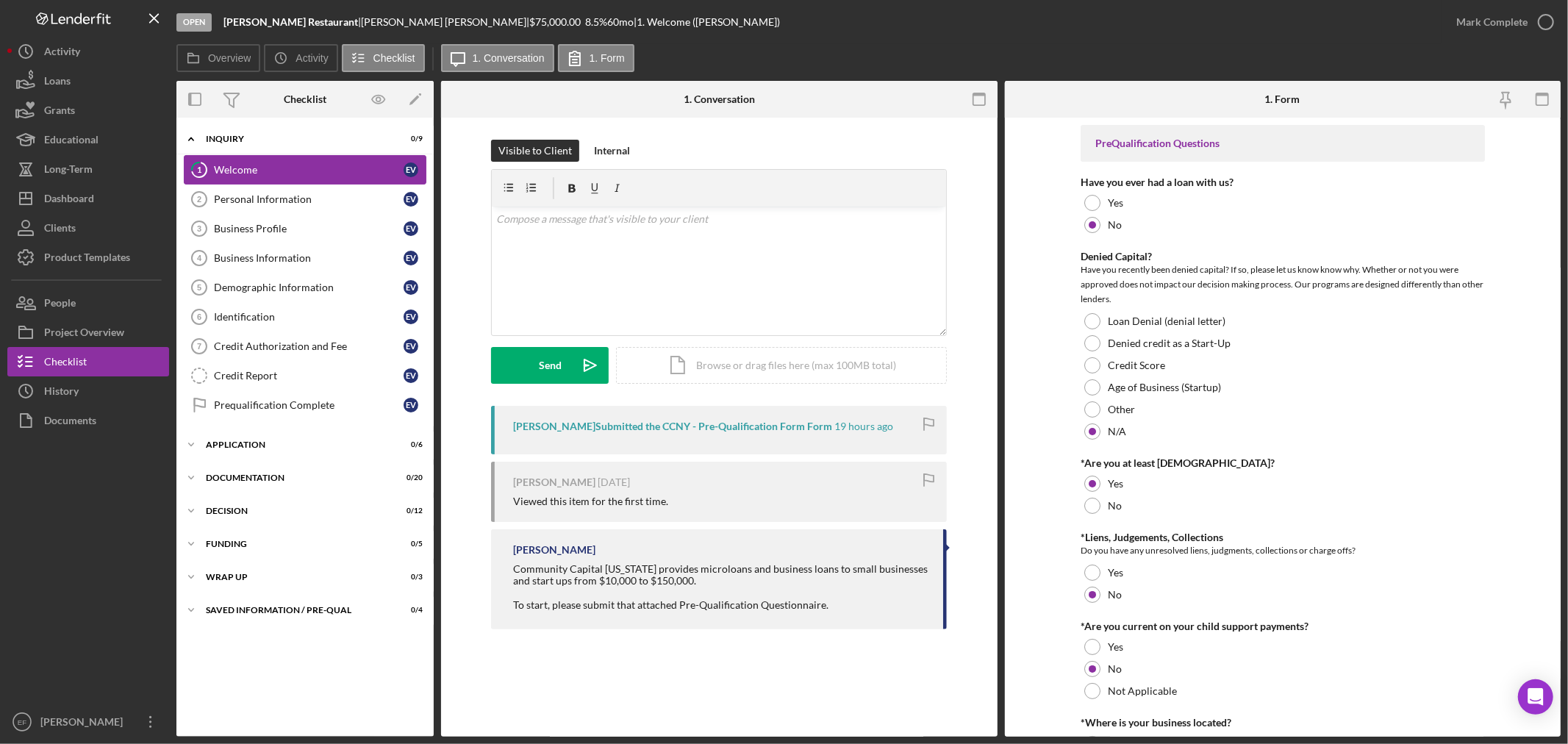
click at [248, 164] on div "Welcome" at bounding box center [309, 170] width 190 height 12
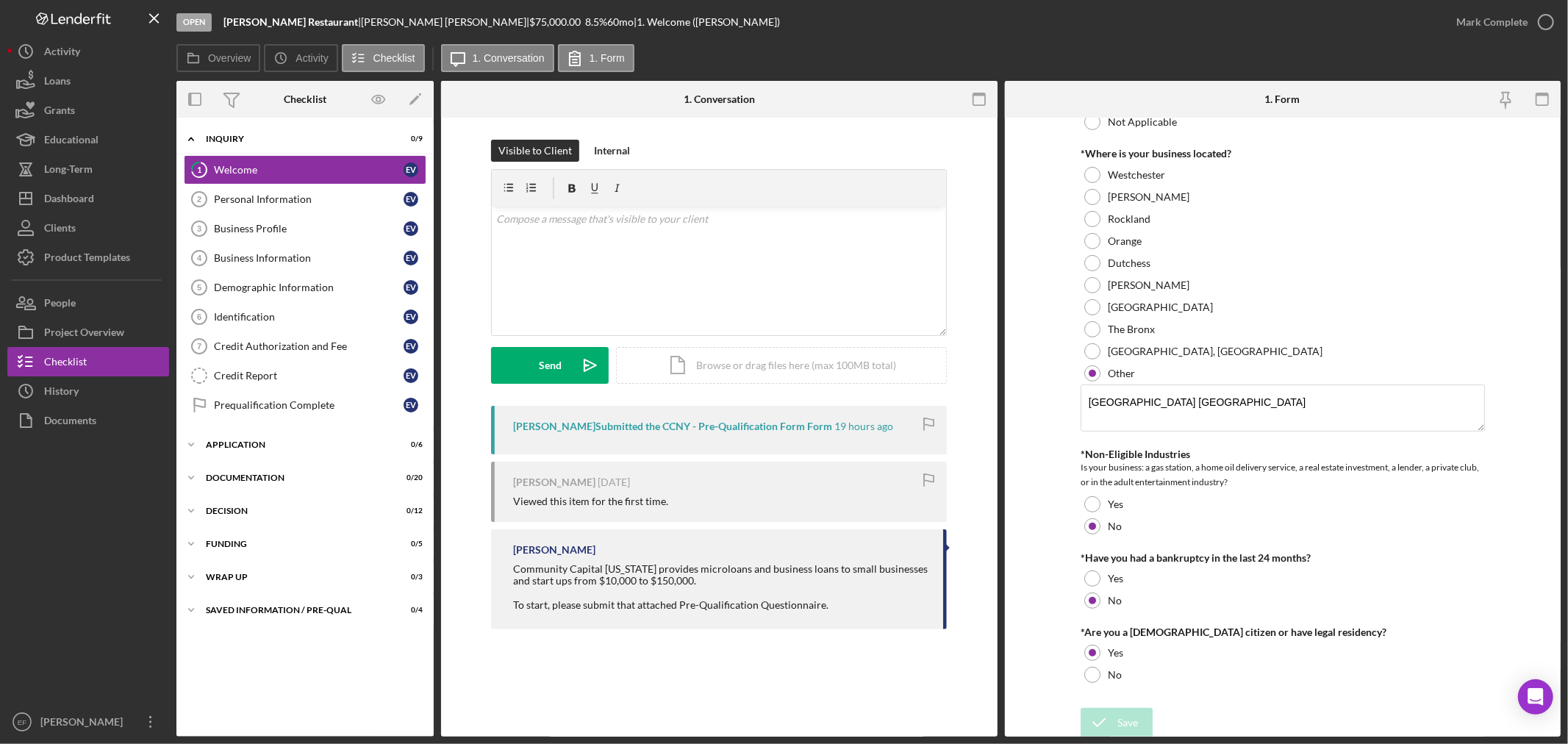
scroll to position [574, 0]
click at [1471, 17] on div "Mark Complete" at bounding box center [1491, 22] width 71 height 29
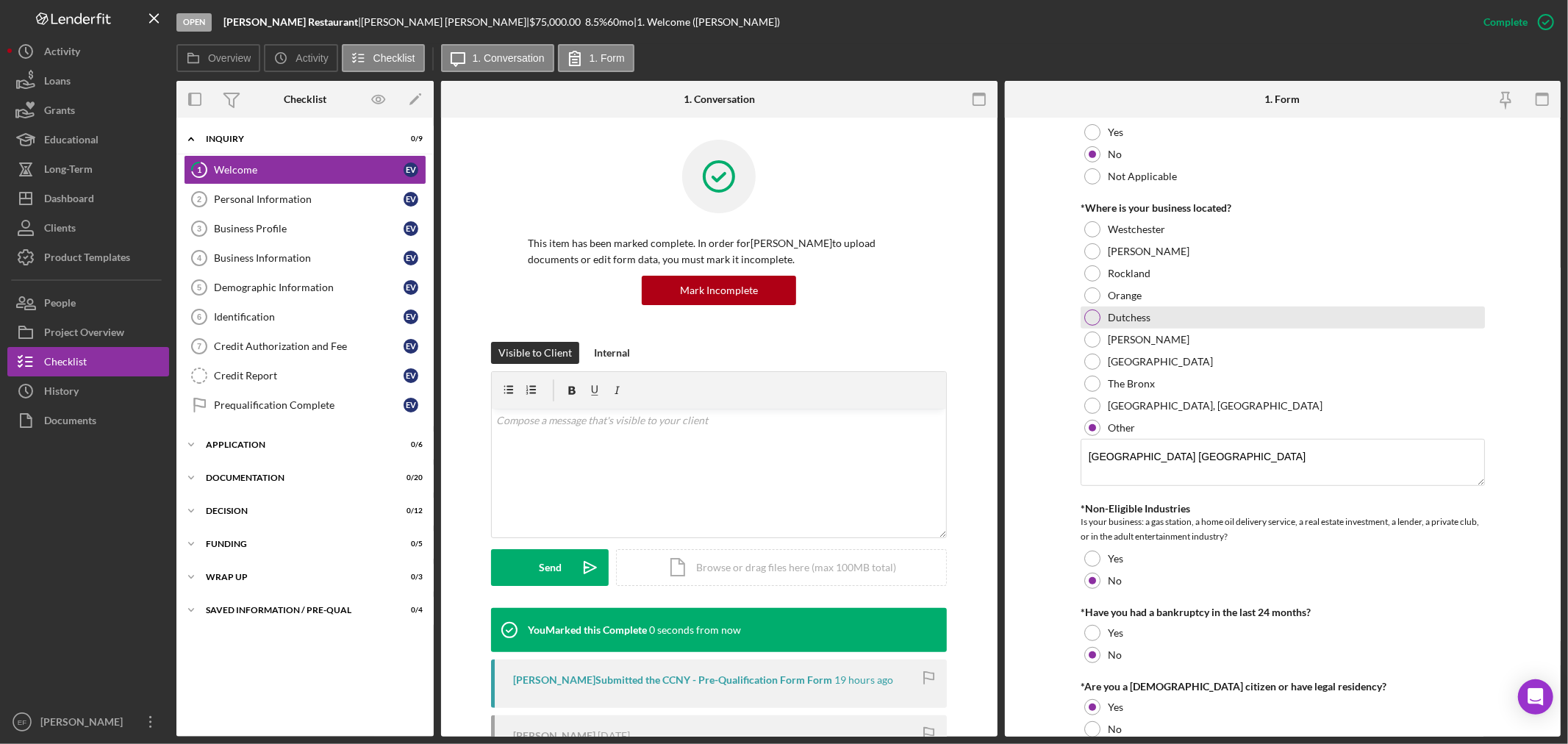
scroll to position [632, 0]
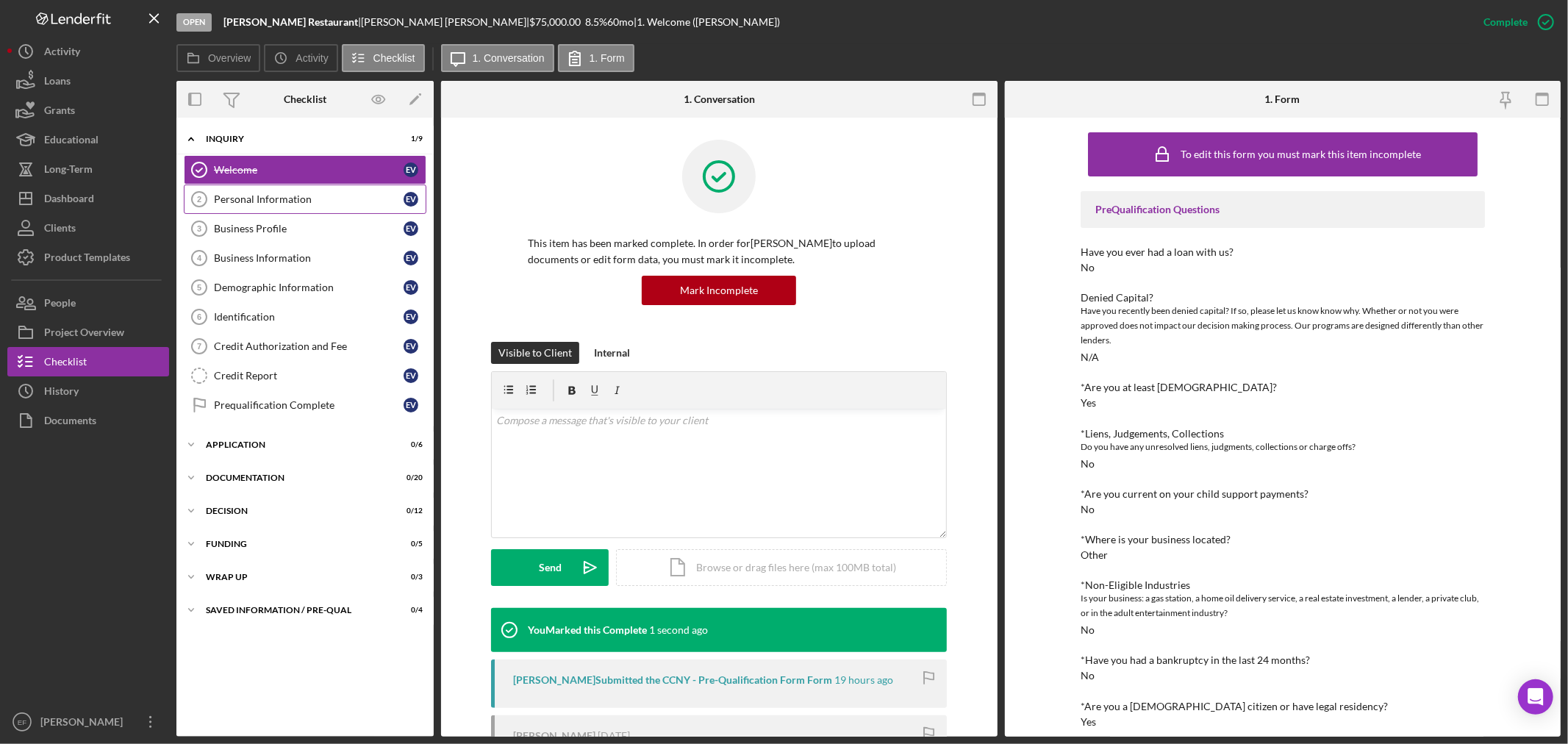
click at [222, 188] on link "Personal Information 2 Personal Information E V" at bounding box center [305, 199] width 242 height 29
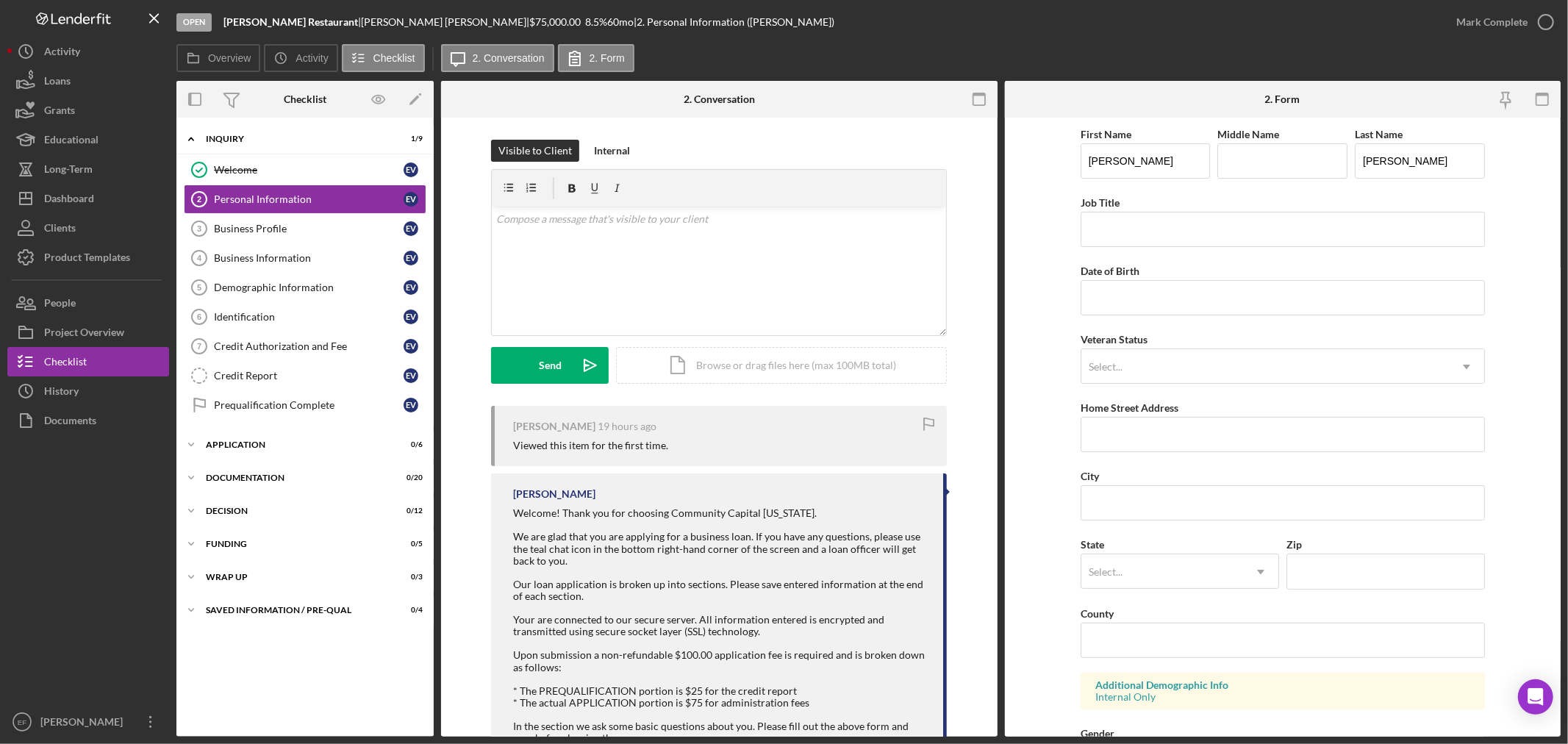
scroll to position [364, 0]
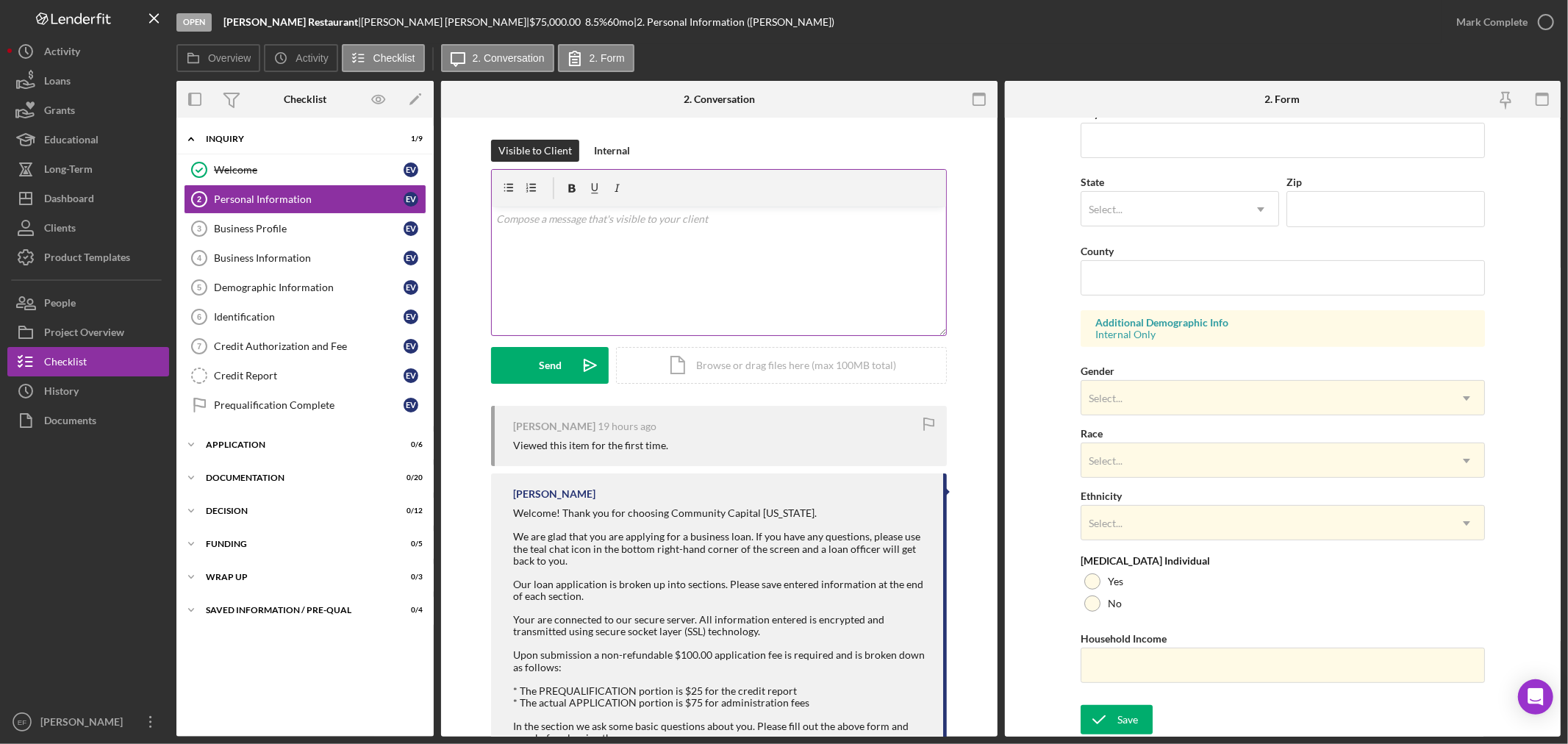
click at [563, 226] on p at bounding box center [718, 219] width 446 height 16
click at [119, 211] on button "Icon/Dashboard Dashboard" at bounding box center [88, 199] width 161 height 29
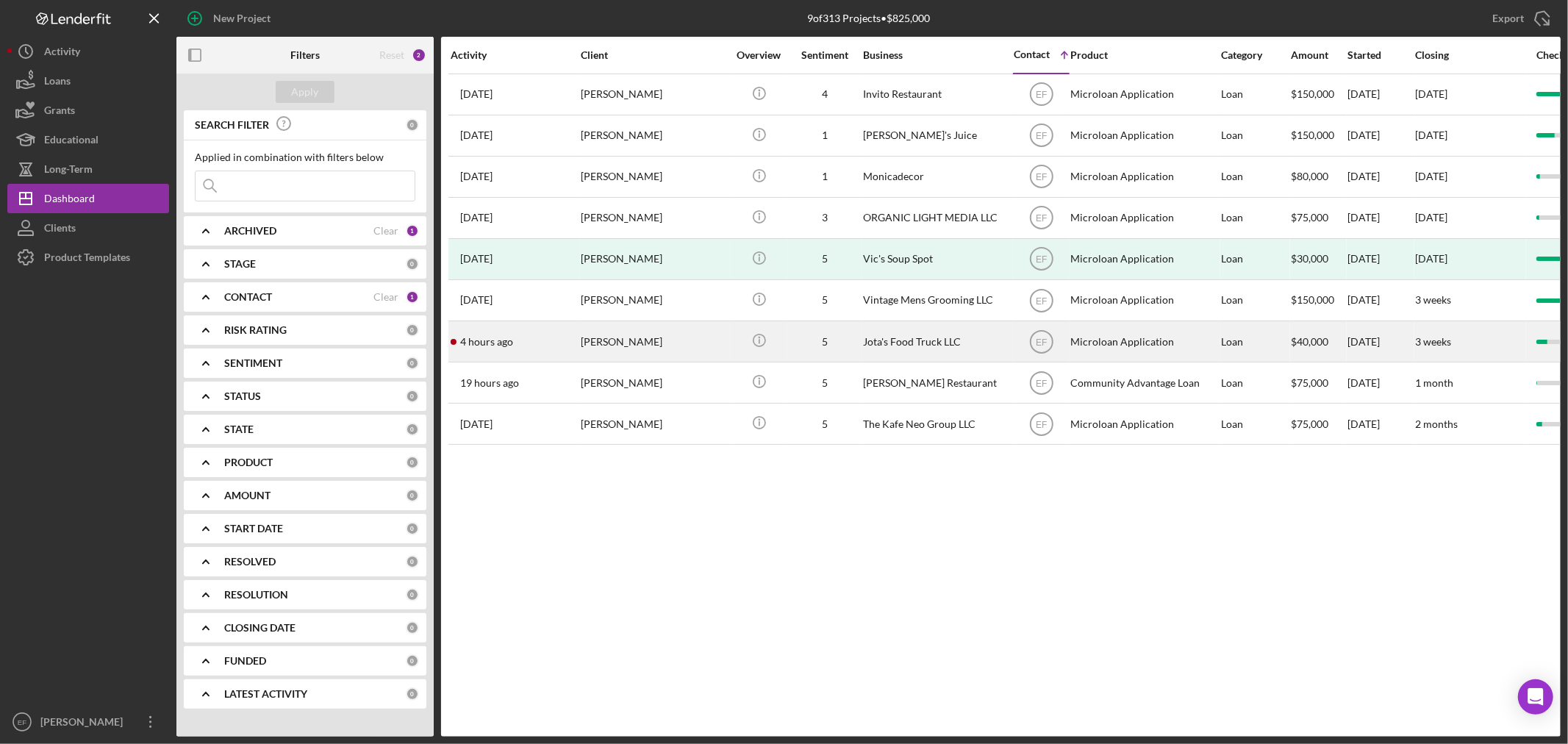
click at [629, 340] on div "[PERSON_NAME]" at bounding box center [654, 341] width 147 height 39
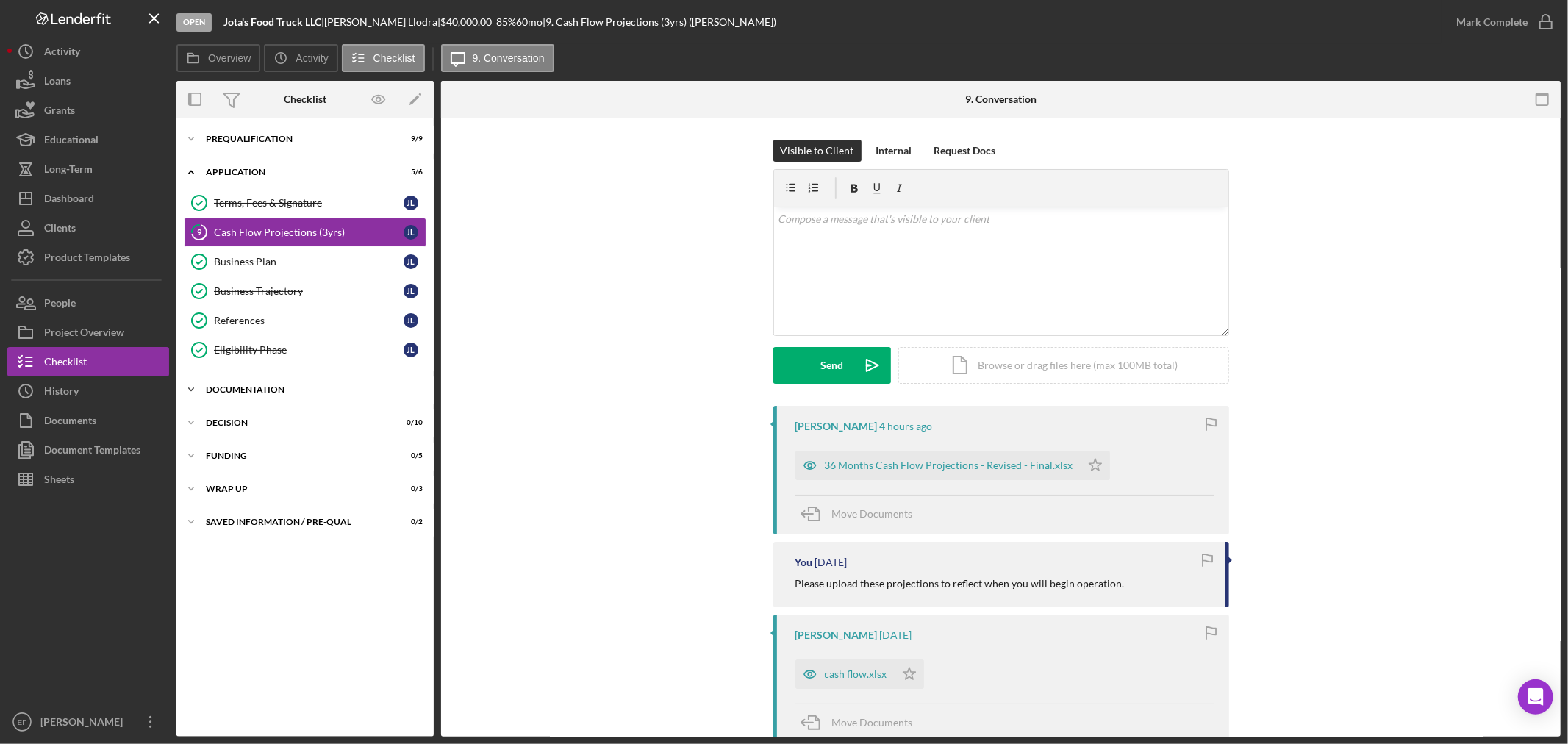
click at [230, 390] on div "Documentation" at bounding box center [311, 390] width 210 height 9
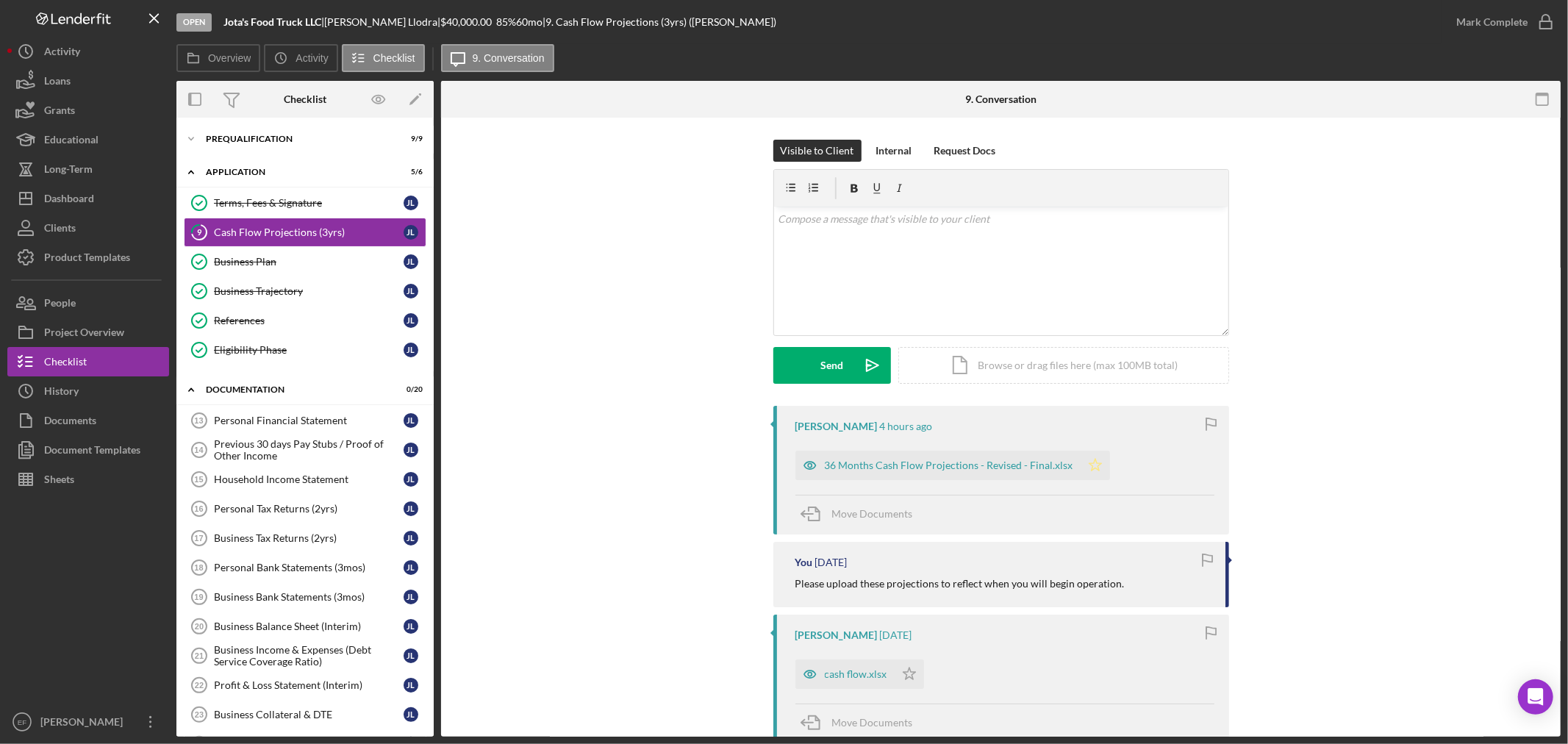
click at [1086, 468] on icon "Icon/Star" at bounding box center [1095, 465] width 29 height 29
click at [953, 468] on div "36 Months Cash Flow Projections - Revised - Final.xlsx" at bounding box center [949, 465] width 249 height 12
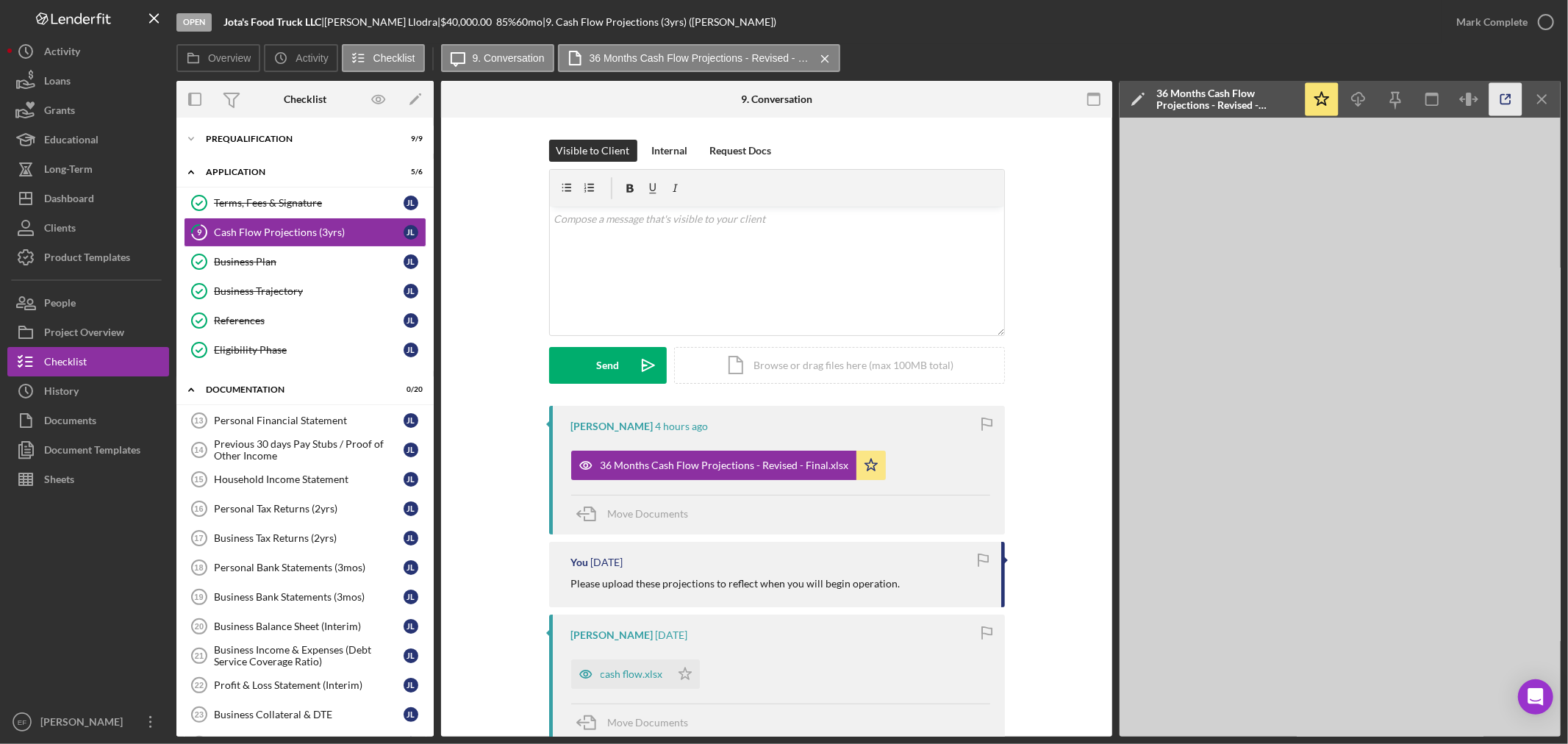
click at [1505, 112] on icon "button" at bounding box center [1506, 99] width 33 height 33
